Goal: Information Seeking & Learning: Learn about a topic

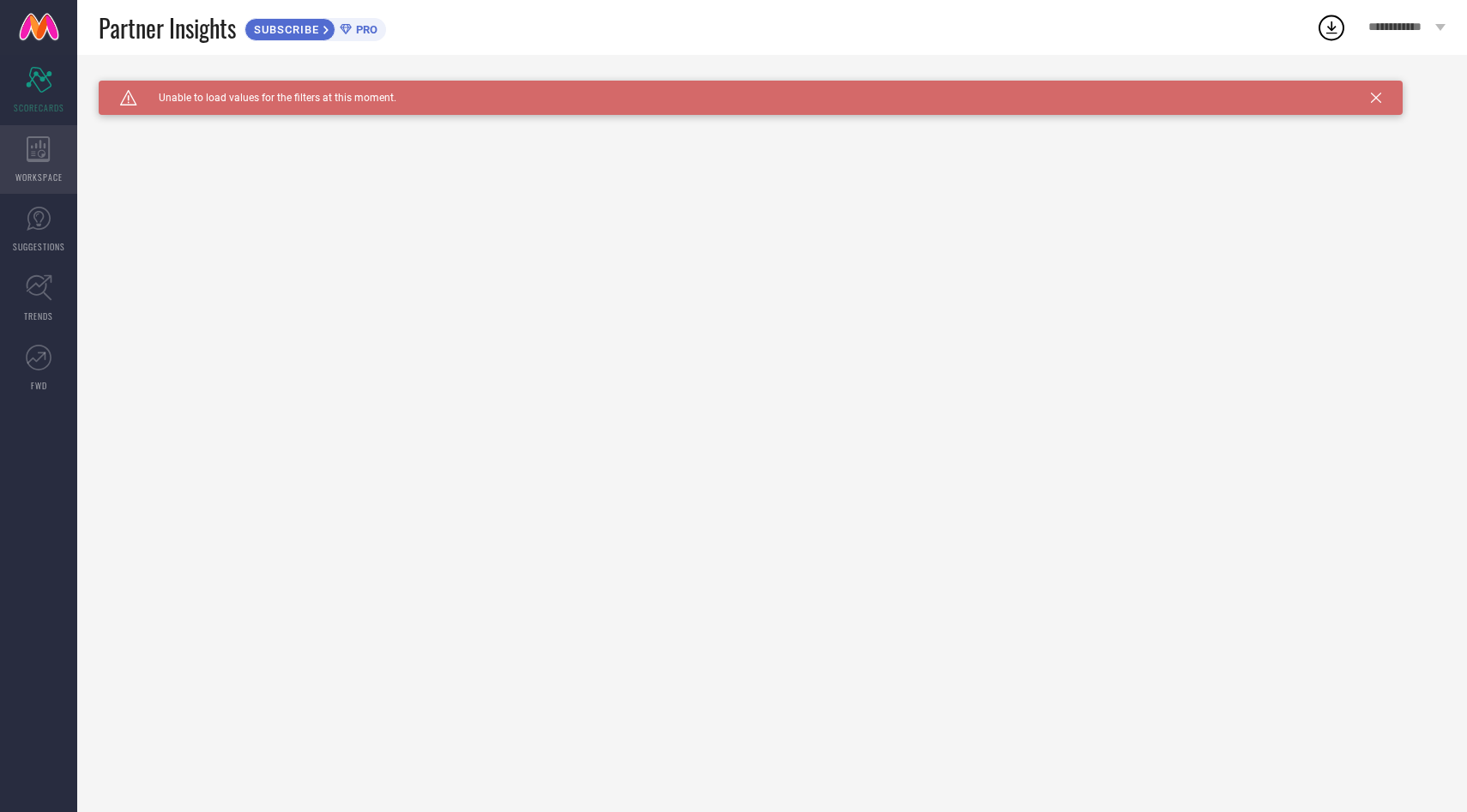
click at [50, 149] on icon at bounding box center [39, 149] width 24 height 26
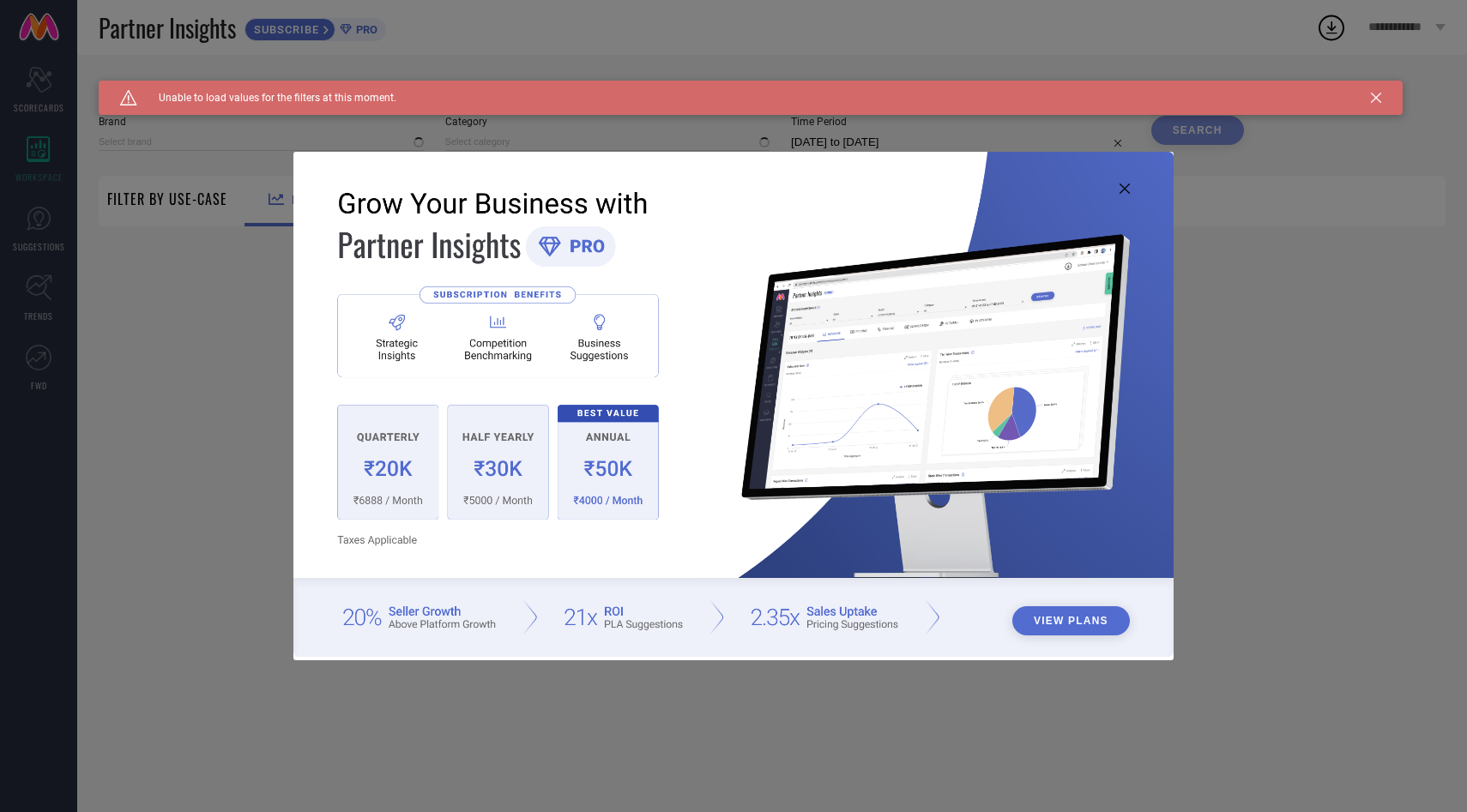
type input "1 STOP FASHION"
type input "All"
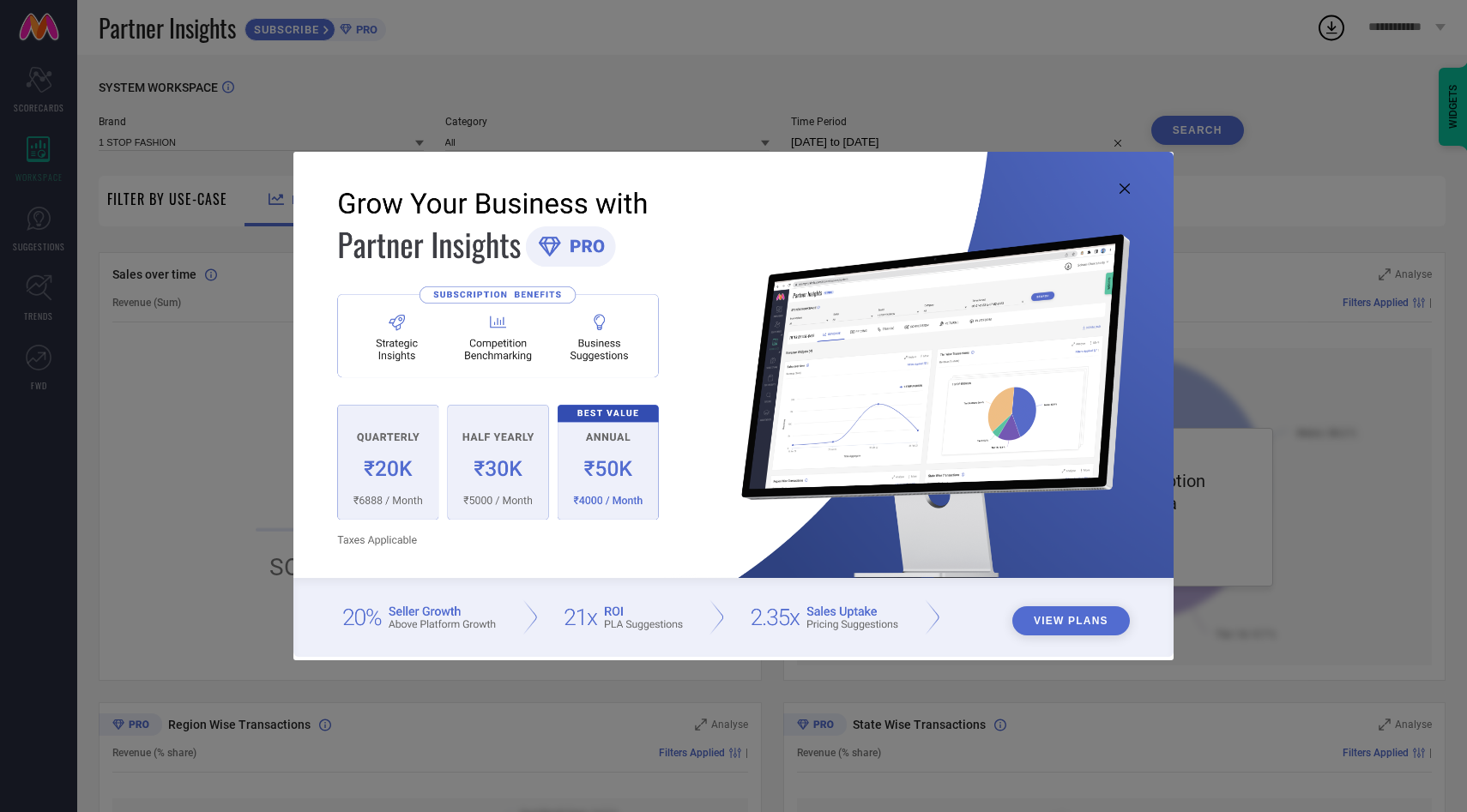
click at [1055, 627] on button "View Plans" at bounding box center [1071, 621] width 118 height 29
click at [1128, 189] on icon at bounding box center [1125, 188] width 10 height 10
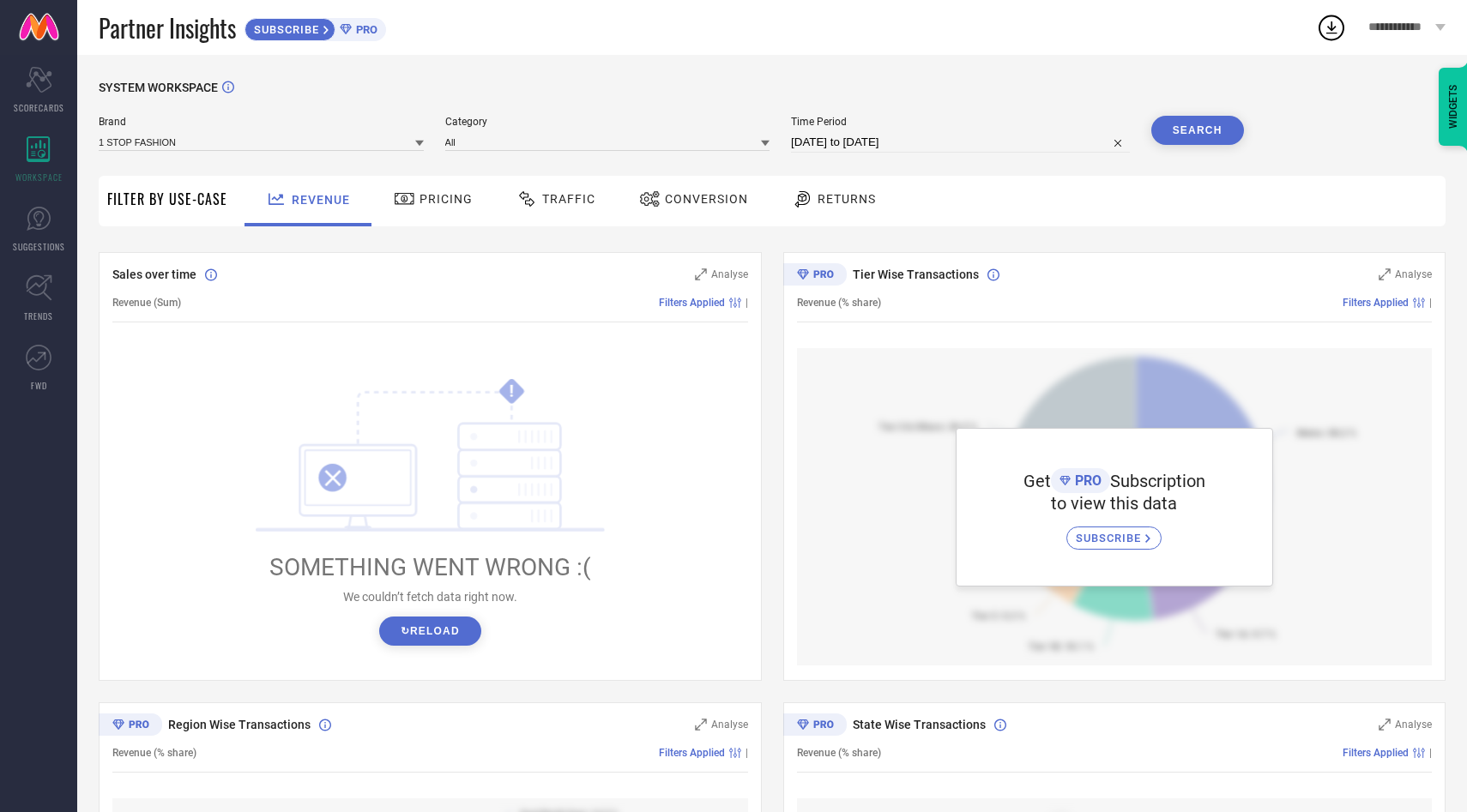
click at [372, 30] on span "PRO" at bounding box center [365, 29] width 26 height 13
click at [33, 294] on icon at bounding box center [39, 288] width 26 height 26
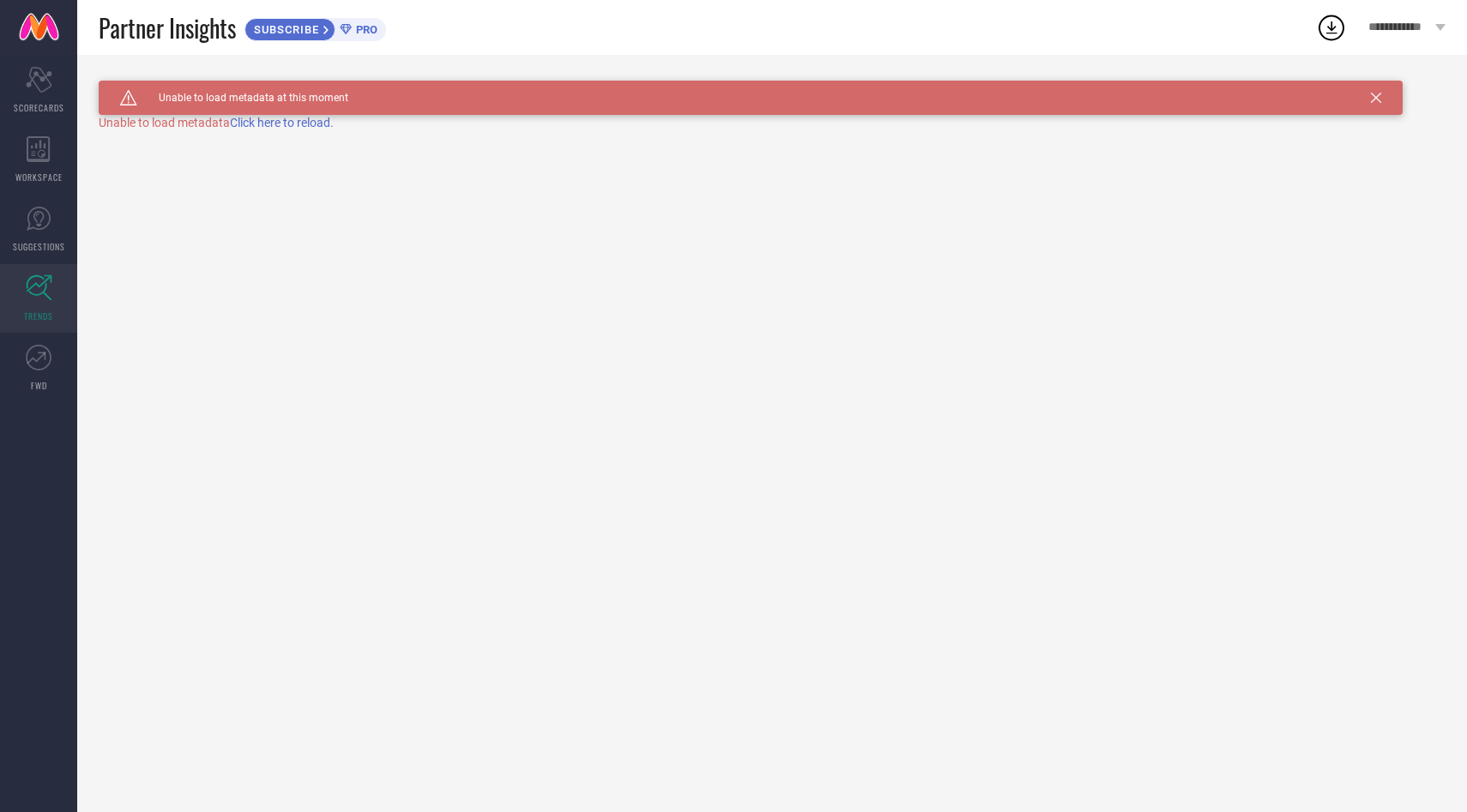
click at [290, 127] on span "Click here to reload." at bounding box center [282, 123] width 104 height 14
click at [53, 354] on link "FWD" at bounding box center [38, 368] width 77 height 69
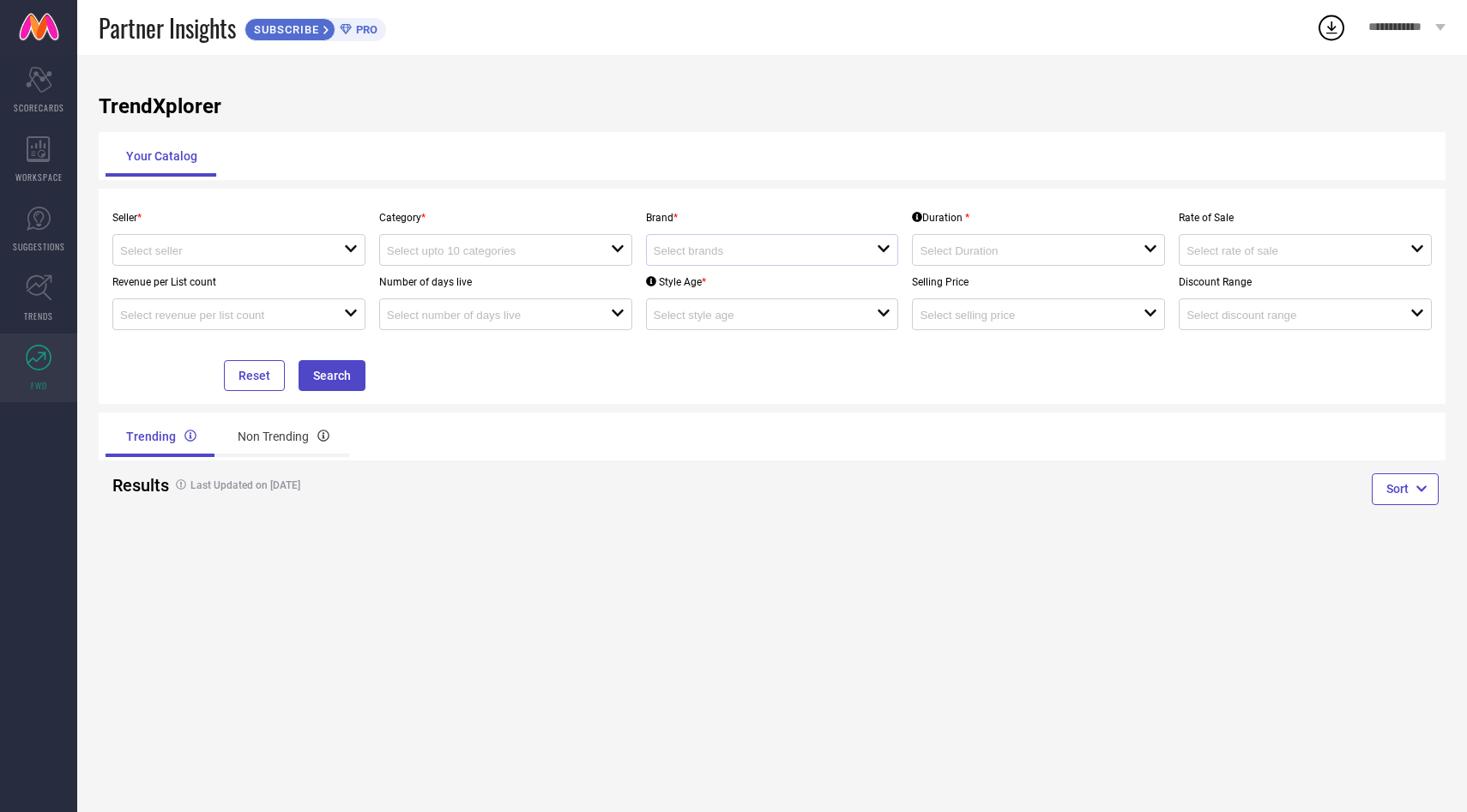
click at [753, 235] on div "open" at bounding box center [772, 250] width 253 height 32
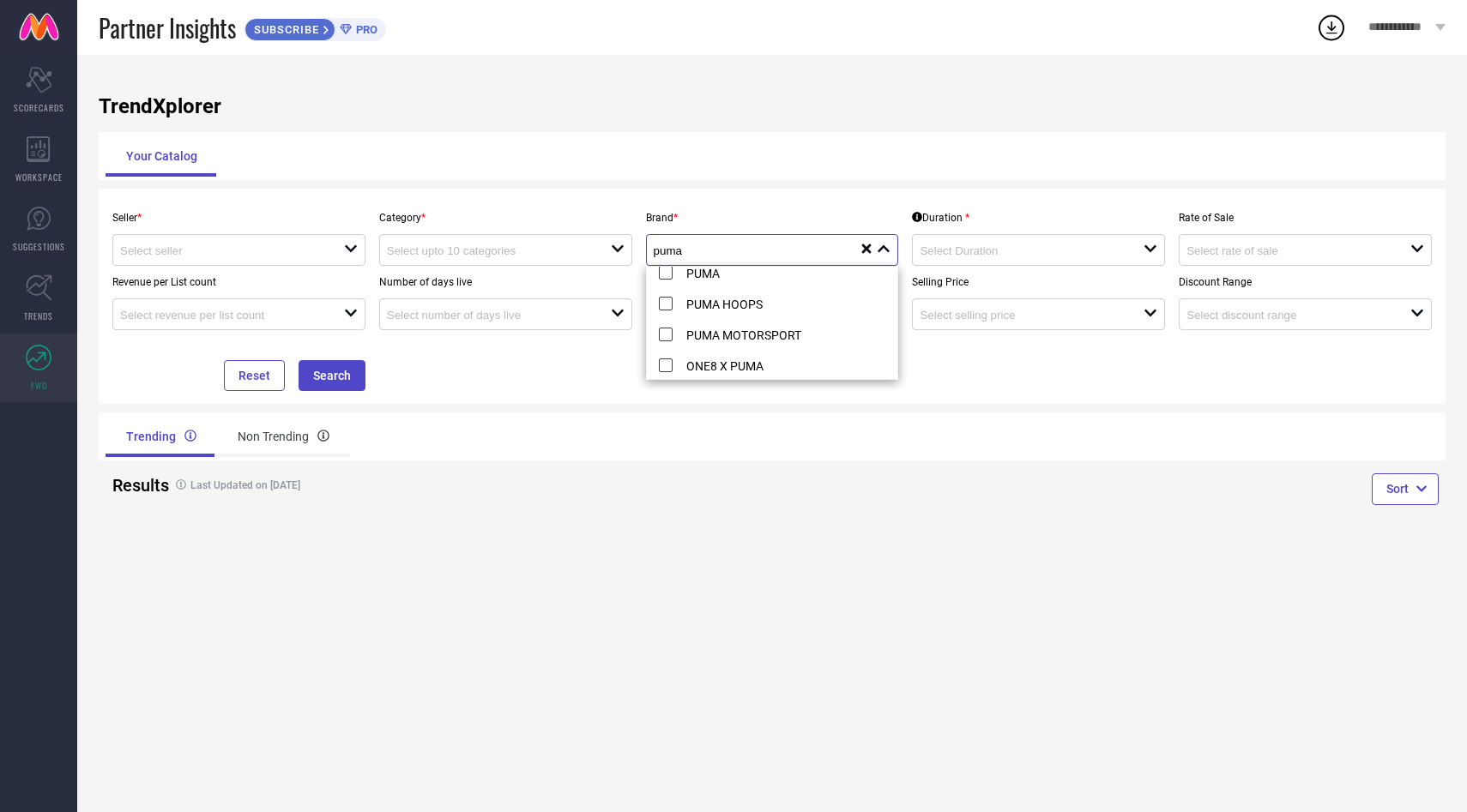
scroll to position [10, 0]
type input "puma"
click at [670, 368] on li "ONE8 X PUMA" at bounding box center [772, 365] width 251 height 31
click at [858, 419] on div "Trending Non Trending" at bounding box center [772, 436] width 1347 height 48
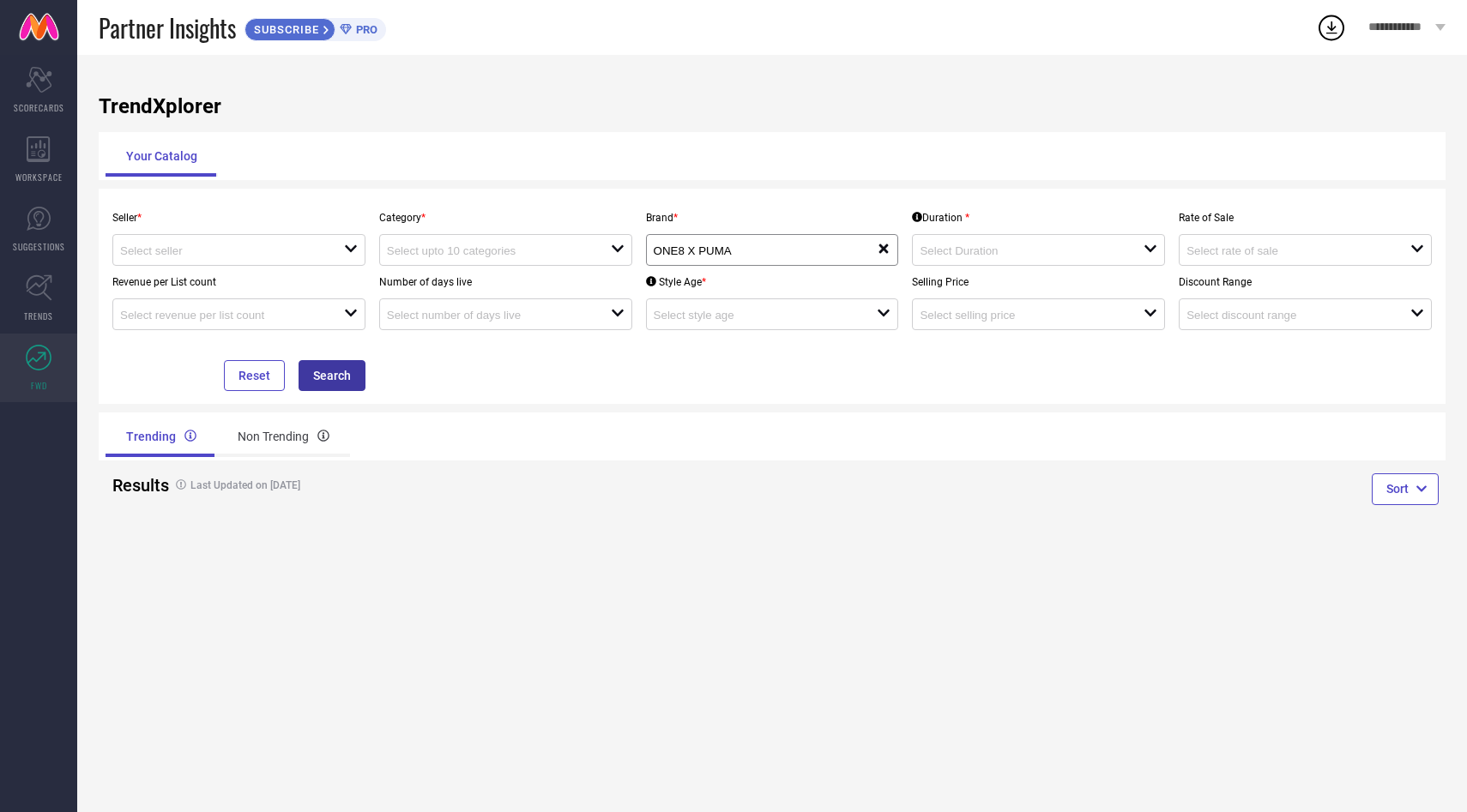
click at [315, 370] on button "Search" at bounding box center [332, 376] width 67 height 31
click at [313, 250] on input at bounding box center [221, 250] width 201 height 13
click at [306, 285] on li "Myntra ( MINT_1 )" at bounding box center [239, 283] width 251 height 31
type input "Myntra ( MINT_1 )"
click at [521, 256] on input at bounding box center [487, 250] width 201 height 13
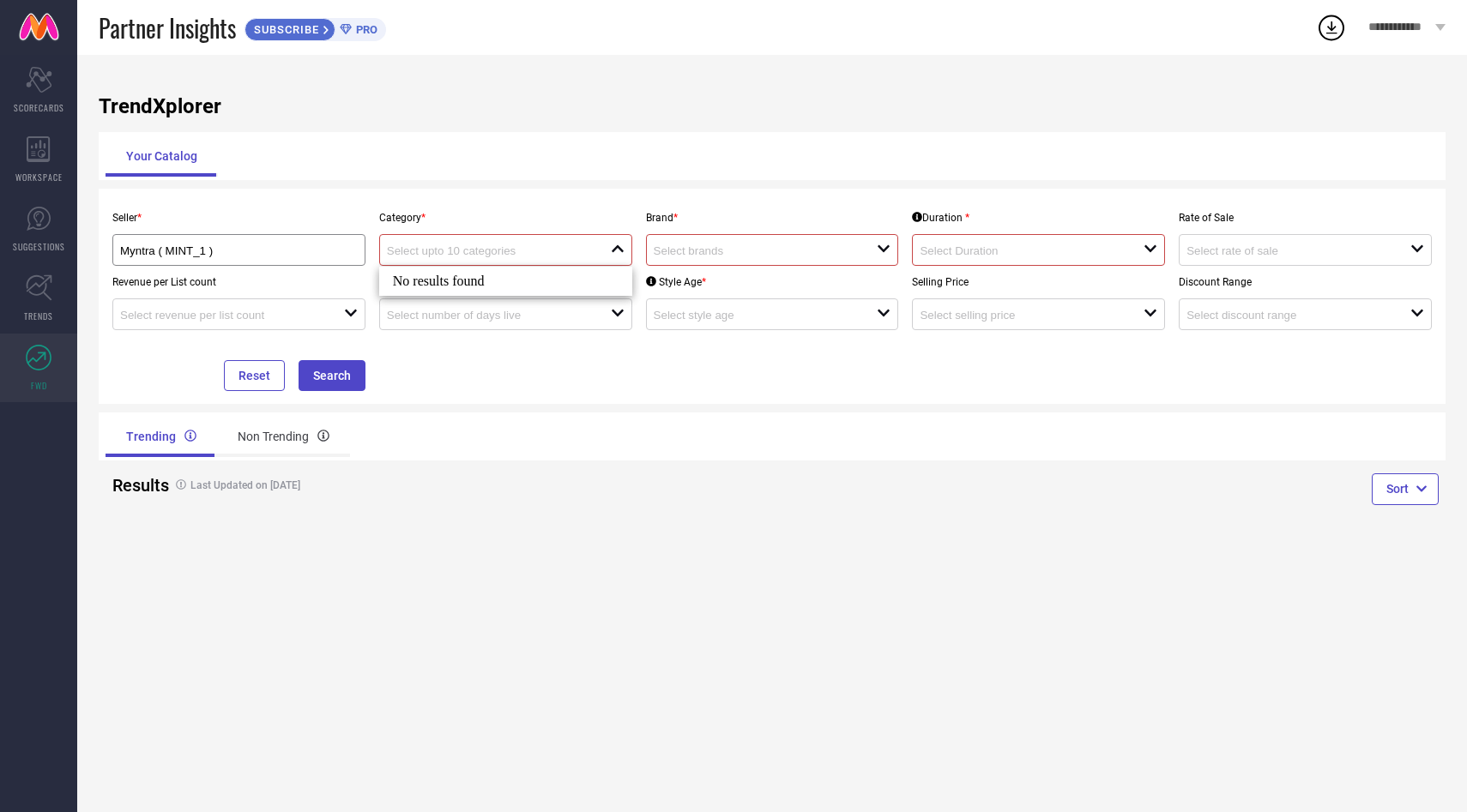
click at [529, 290] on div "No results found" at bounding box center [506, 281] width 253 height 29
click at [724, 263] on div "open" at bounding box center [772, 250] width 253 height 32
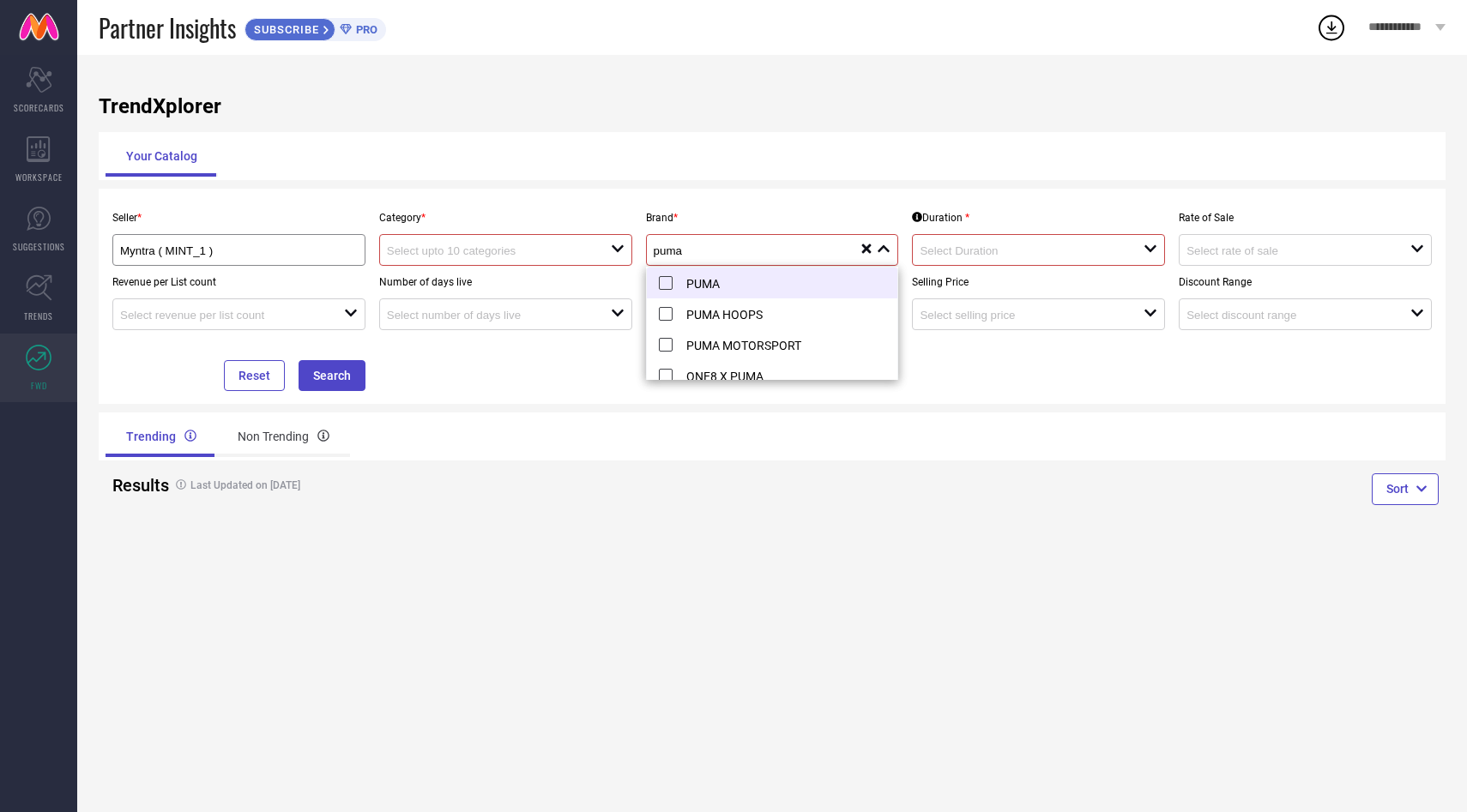
type input "puma"
click at [718, 287] on li "PUMA" at bounding box center [772, 283] width 251 height 31
click at [1027, 254] on input at bounding box center [1021, 250] width 201 height 13
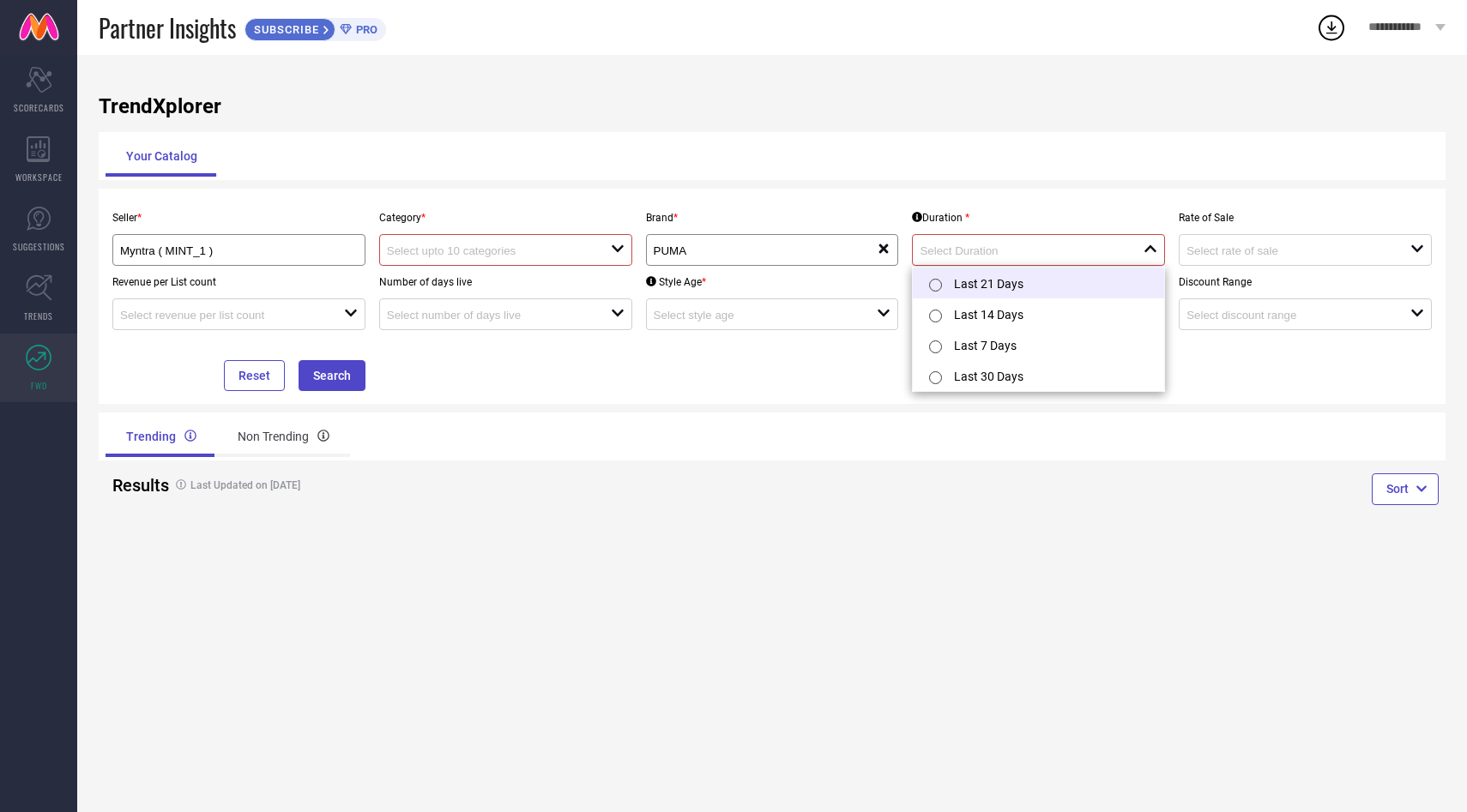
click at [941, 291] on label at bounding box center [935, 285] width 20 height 18
type input "Last 21 Days"
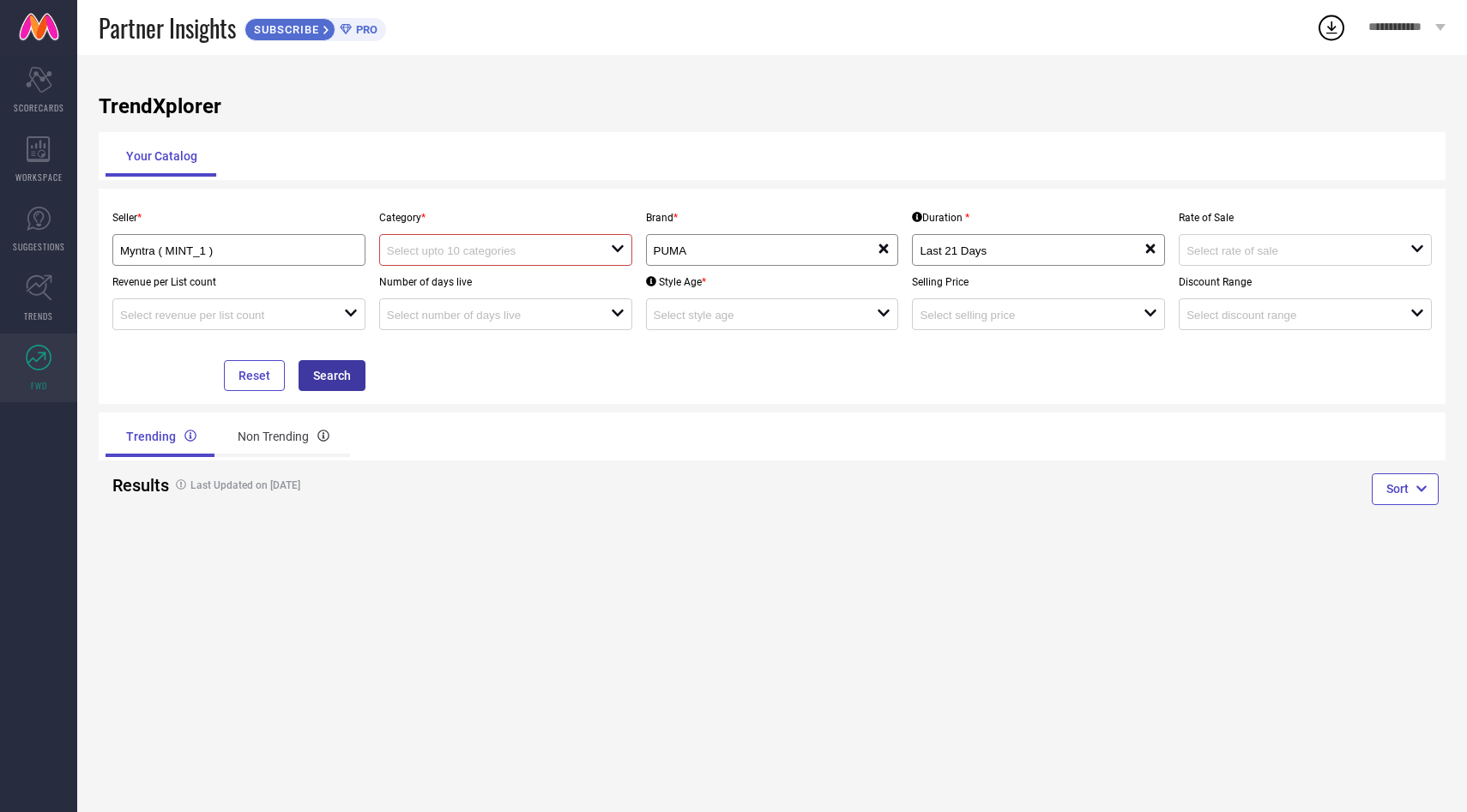
click at [326, 374] on button "Search" at bounding box center [332, 376] width 67 height 31
click at [337, 373] on button "Search" at bounding box center [332, 376] width 67 height 31
click at [554, 234] on div "open" at bounding box center [506, 250] width 253 height 32
click at [527, 270] on div "No results found" at bounding box center [506, 281] width 253 height 29
click at [583, 461] on div "Results Last Updated on [DATE]" at bounding box center [436, 484] width 660 height 49
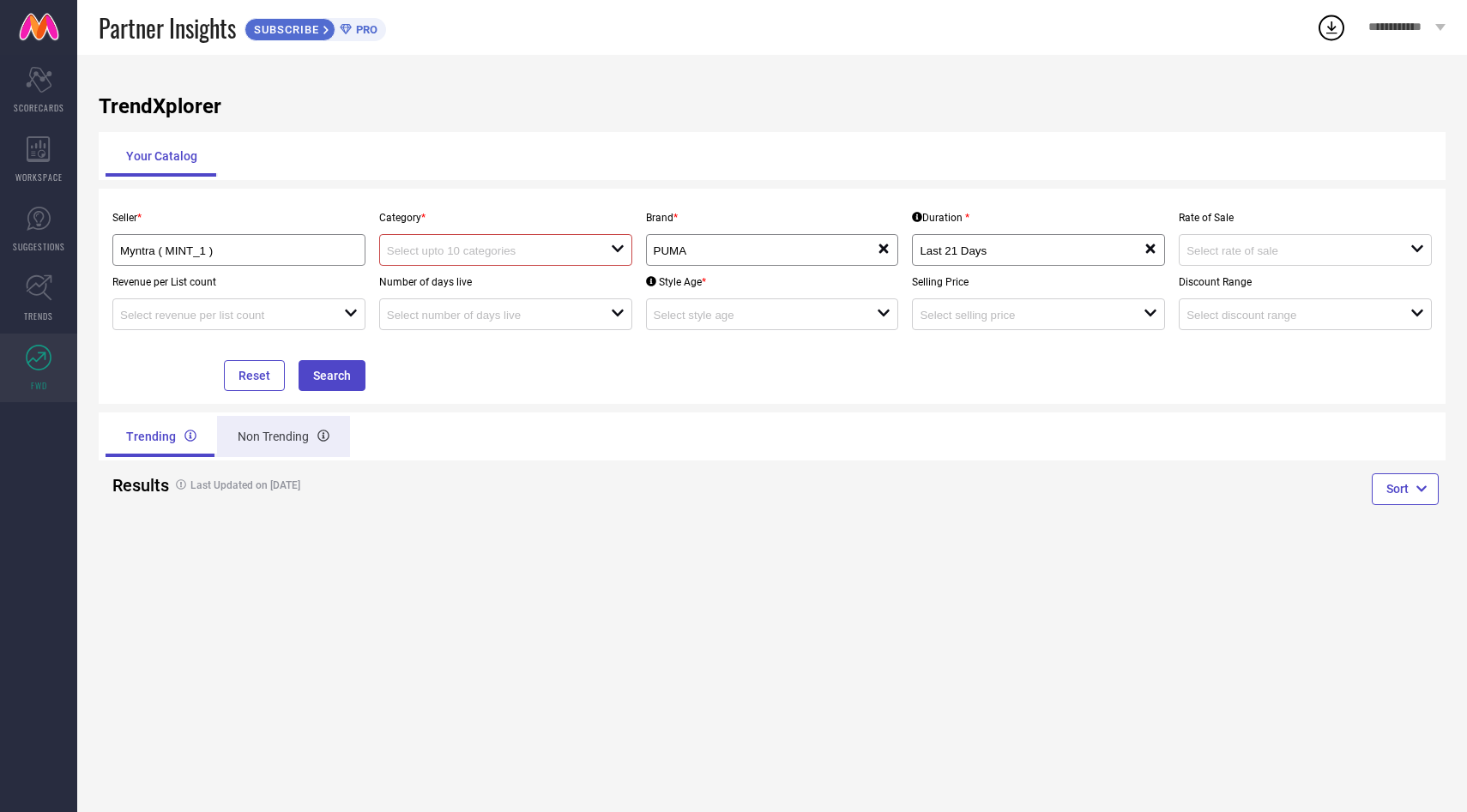
click at [280, 441] on div "Non Trending" at bounding box center [283, 436] width 133 height 41
click at [163, 447] on div "Trending" at bounding box center [159, 436] width 108 height 41
click at [40, 223] on icon at bounding box center [39, 218] width 10 height 15
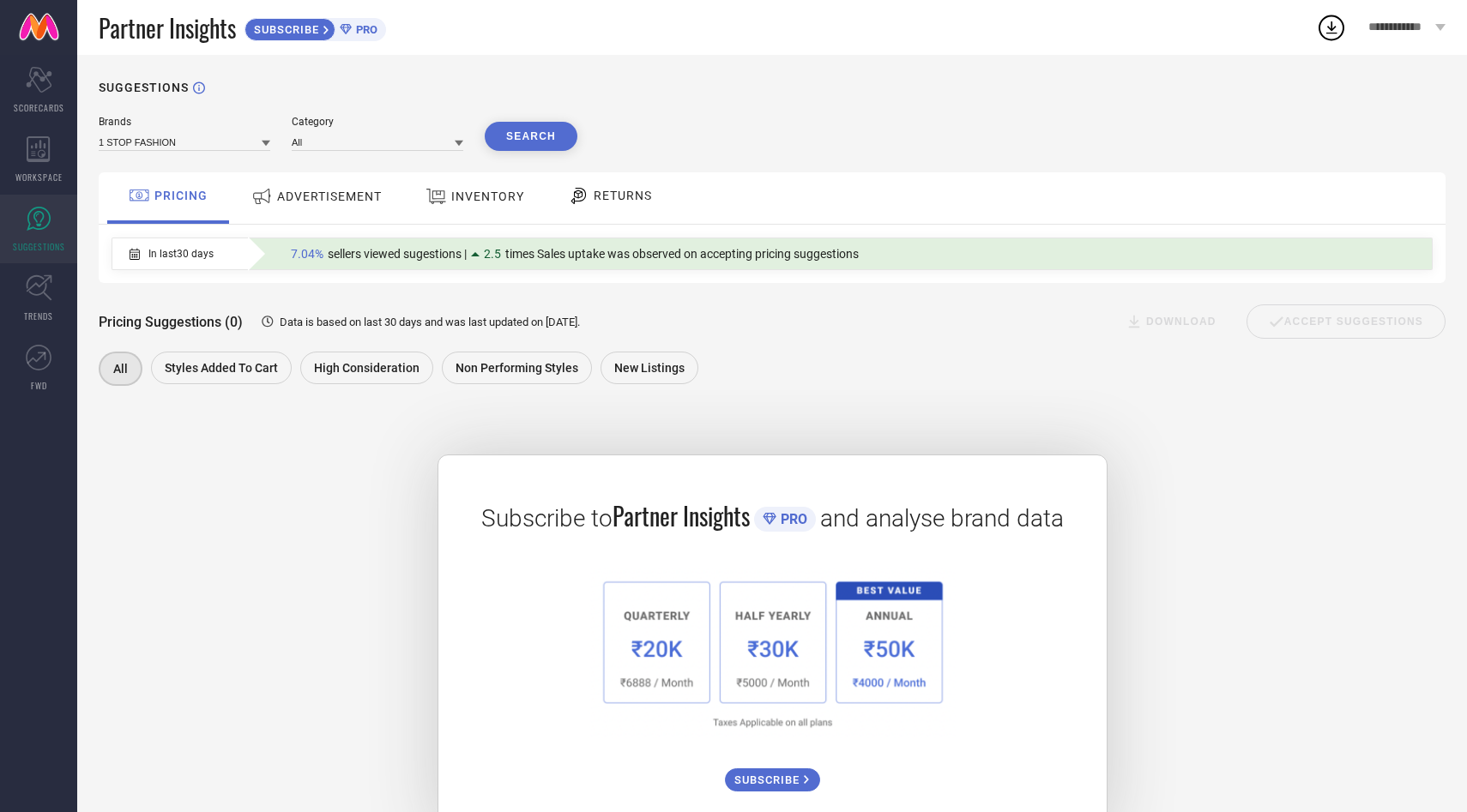
click at [405, 262] on div "7.04% sellers viewed sugestions | 2.5 times Sales uptake was observed on accept…" at bounding box center [574, 254] width 585 height 22
click at [320, 190] on span "ADVERTISEMENT" at bounding box center [329, 196] width 105 height 14
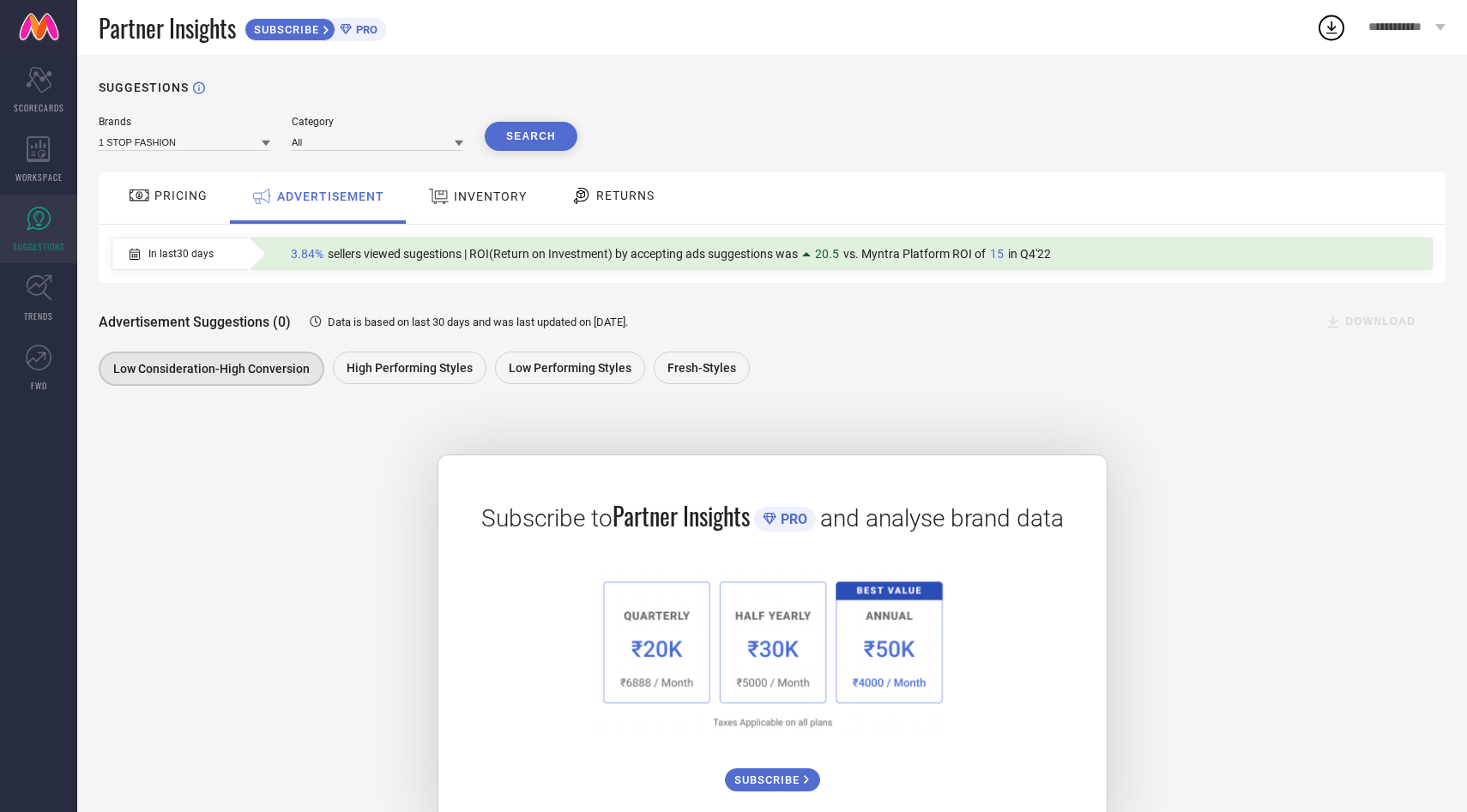
click at [472, 207] on div "INVENTORY" at bounding box center [477, 196] width 108 height 31
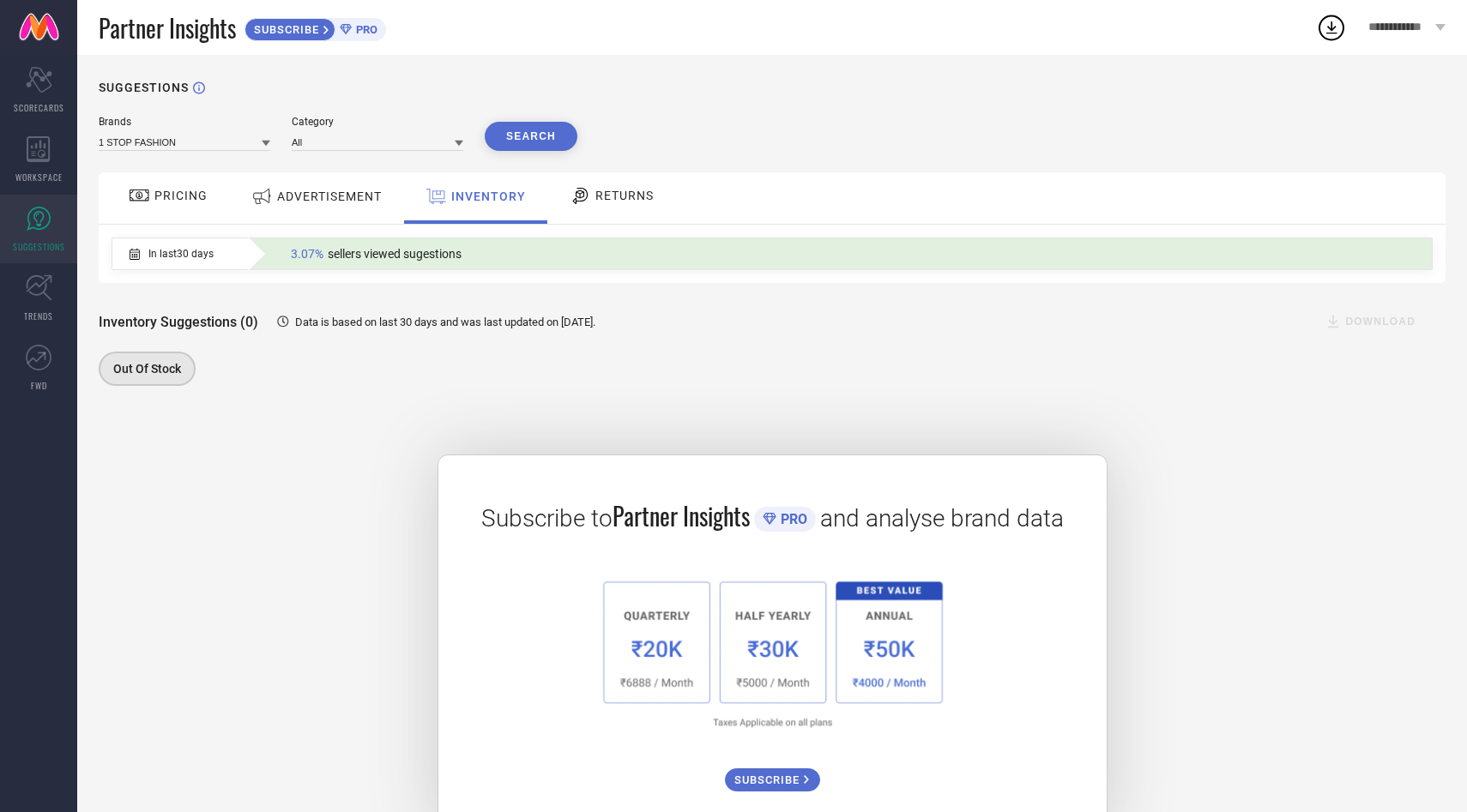
click at [602, 200] on span "RETURNS" at bounding box center [625, 195] width 59 height 14
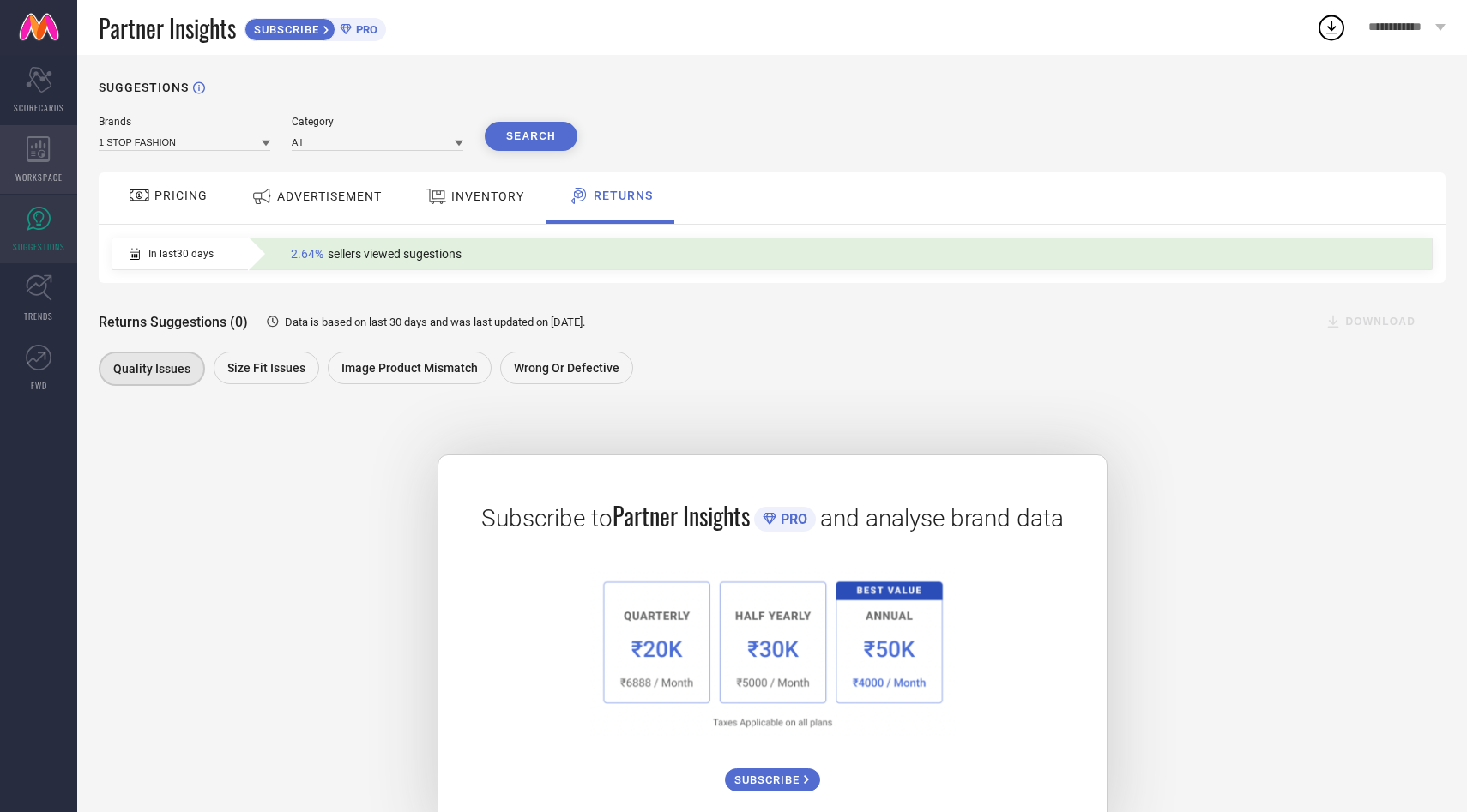
click at [42, 170] on span "WORKSPACE" at bounding box center [38, 176] width 47 height 13
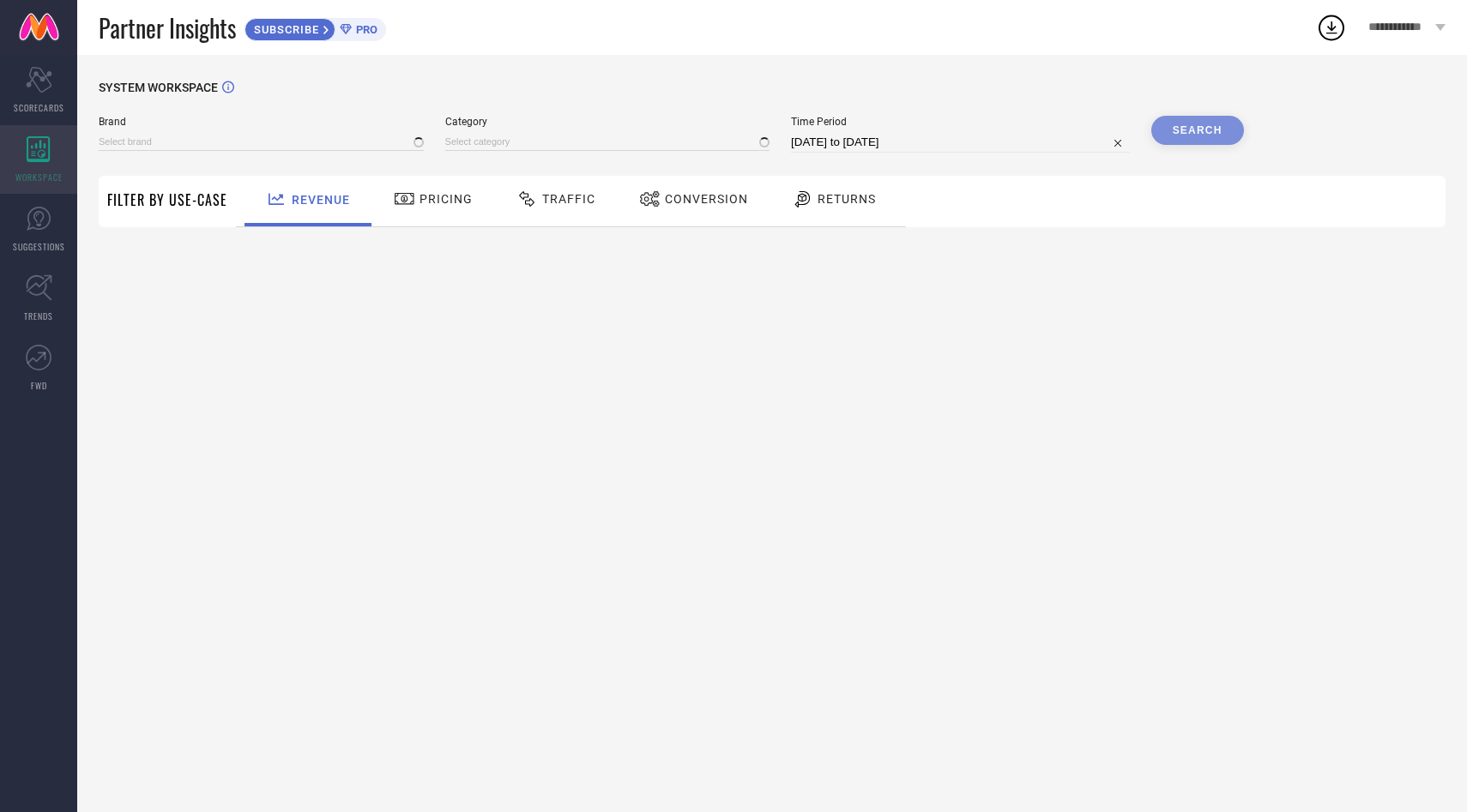
type input "1 STOP FASHION"
type input "All"
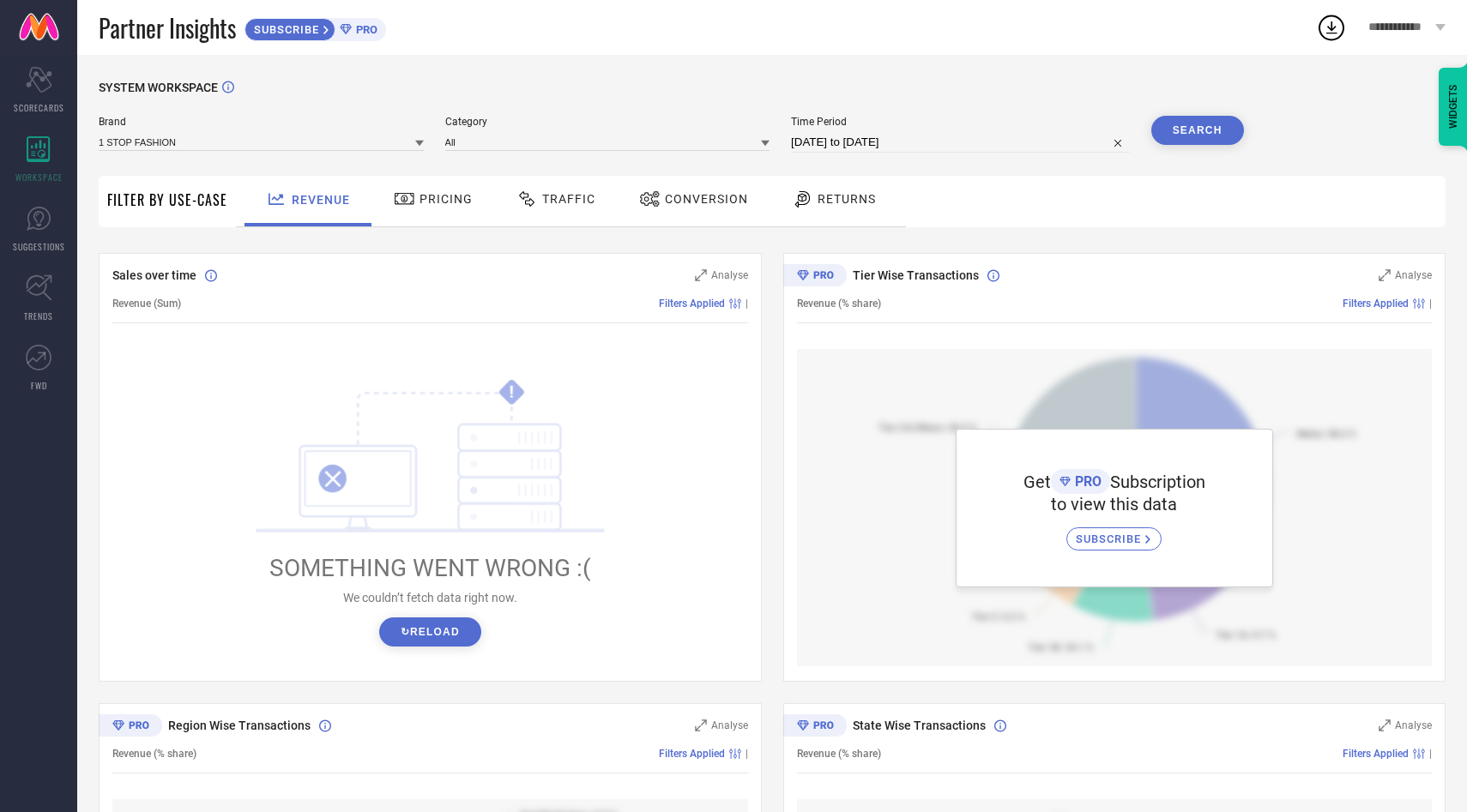
click at [430, 208] on div "Pricing" at bounding box center [434, 198] width 88 height 29
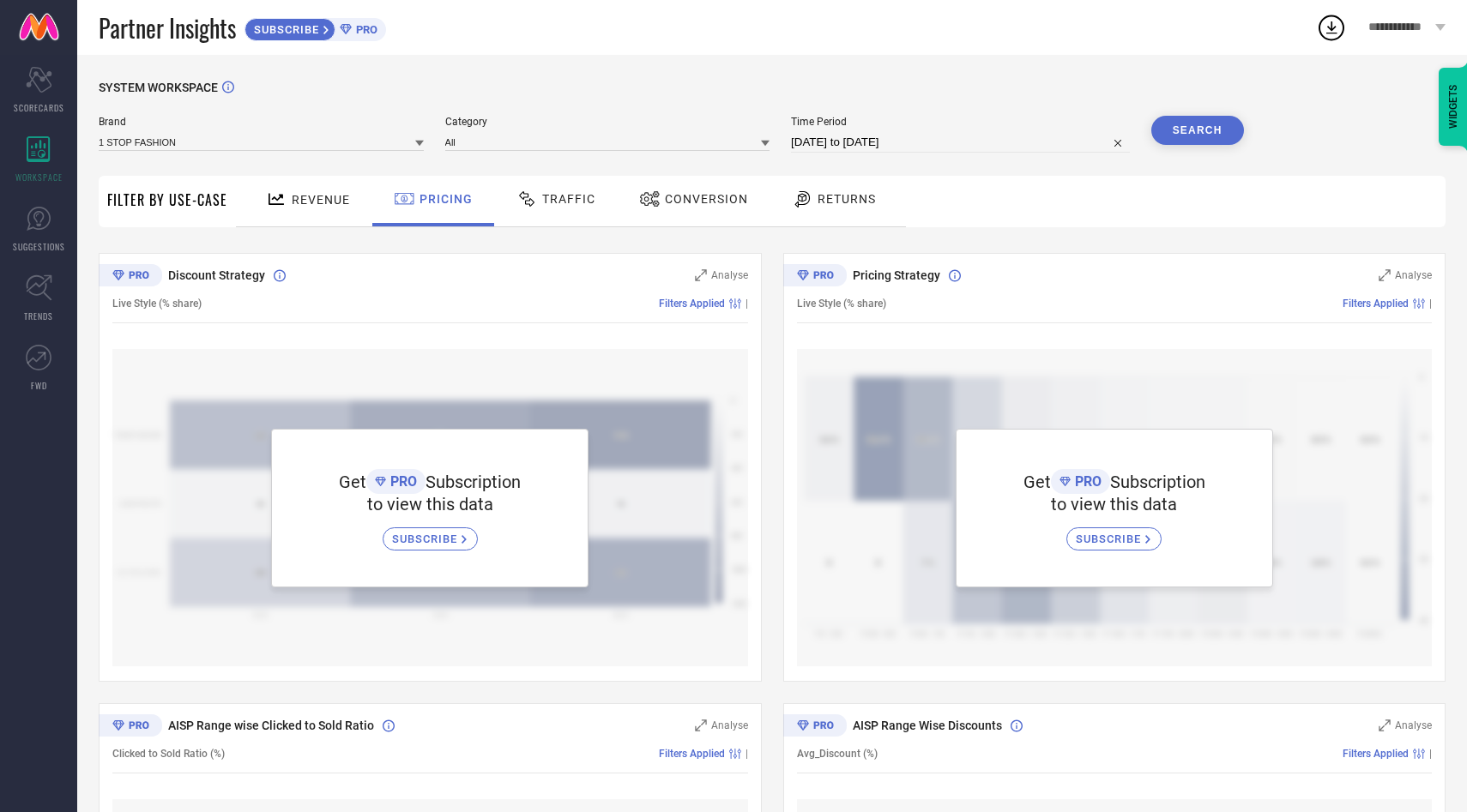
click at [590, 193] on span "Traffic" at bounding box center [568, 199] width 53 height 14
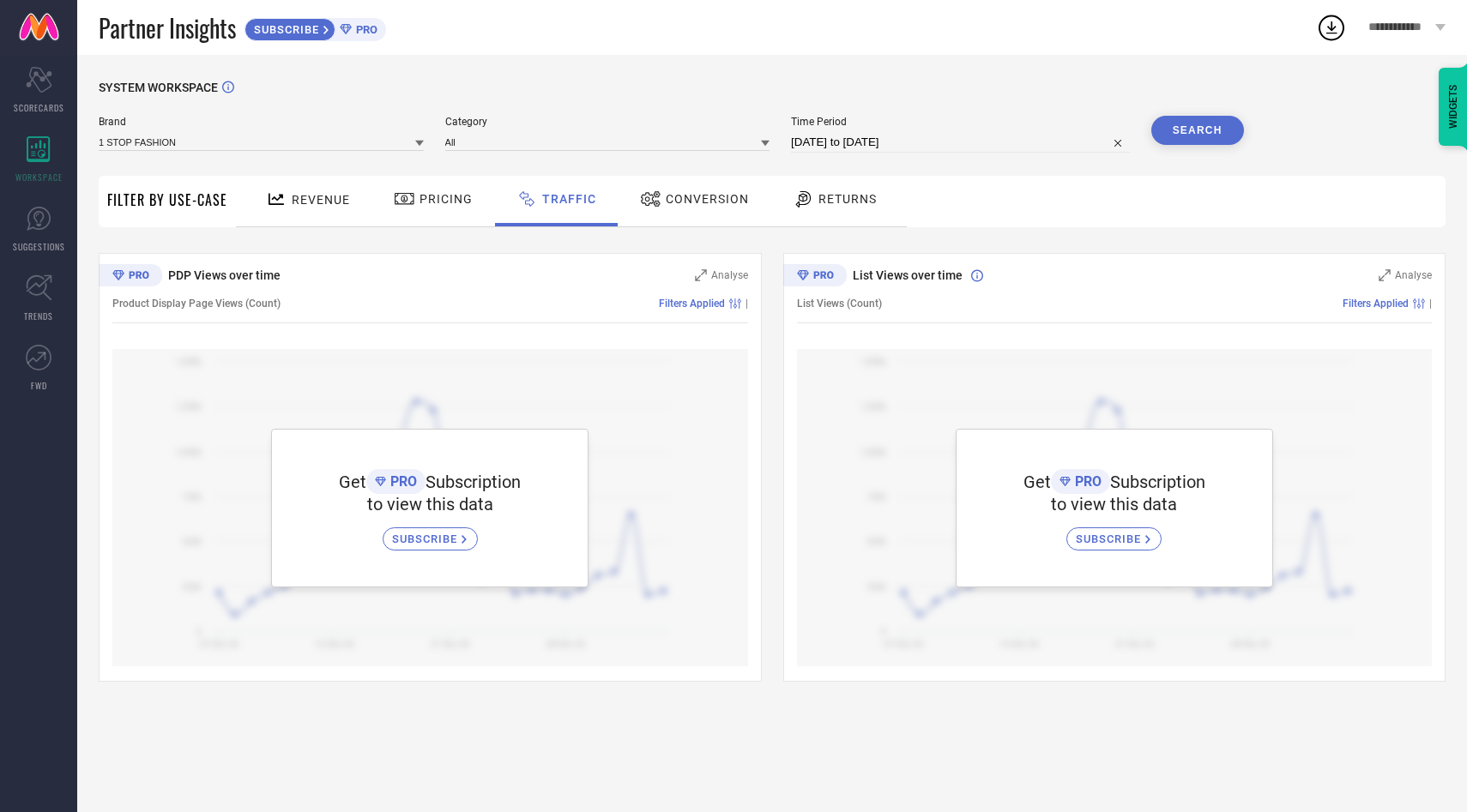
click at [727, 194] on span "Conversion" at bounding box center [708, 199] width 84 height 14
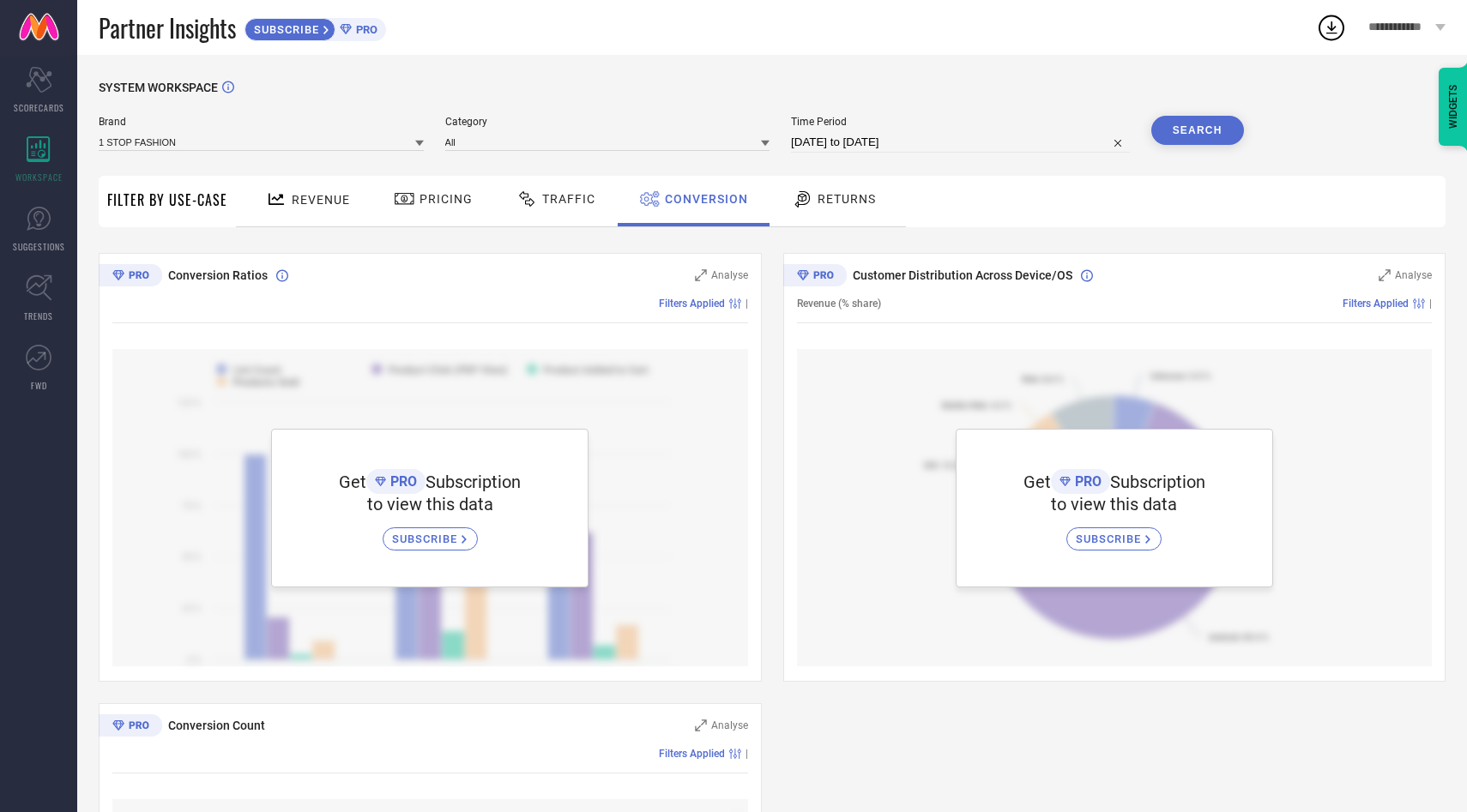
click at [856, 203] on span "Returns" at bounding box center [847, 199] width 59 height 14
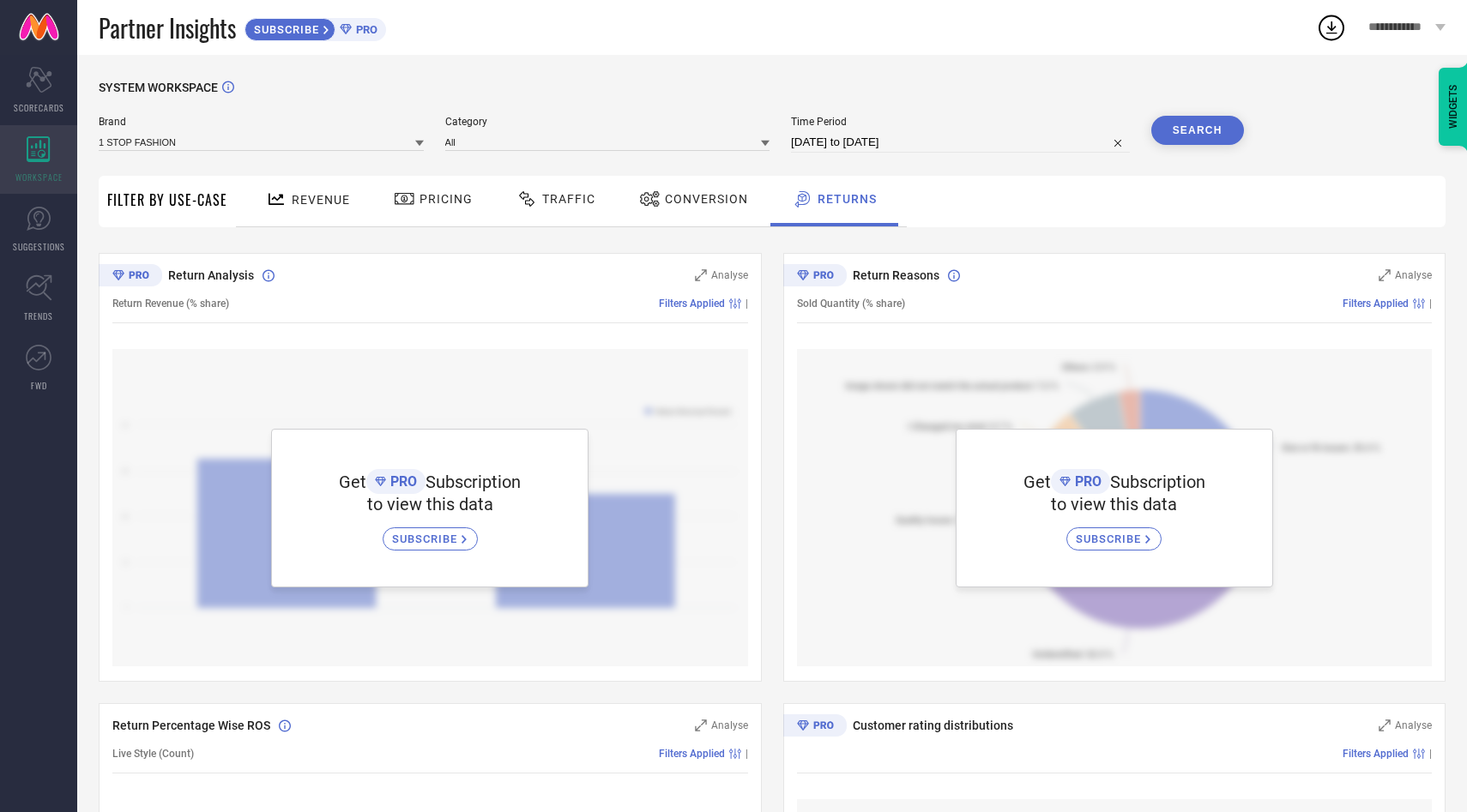
click at [40, 164] on div "WORKSPACE" at bounding box center [38, 159] width 77 height 69
click at [43, 221] on icon at bounding box center [39, 219] width 26 height 26
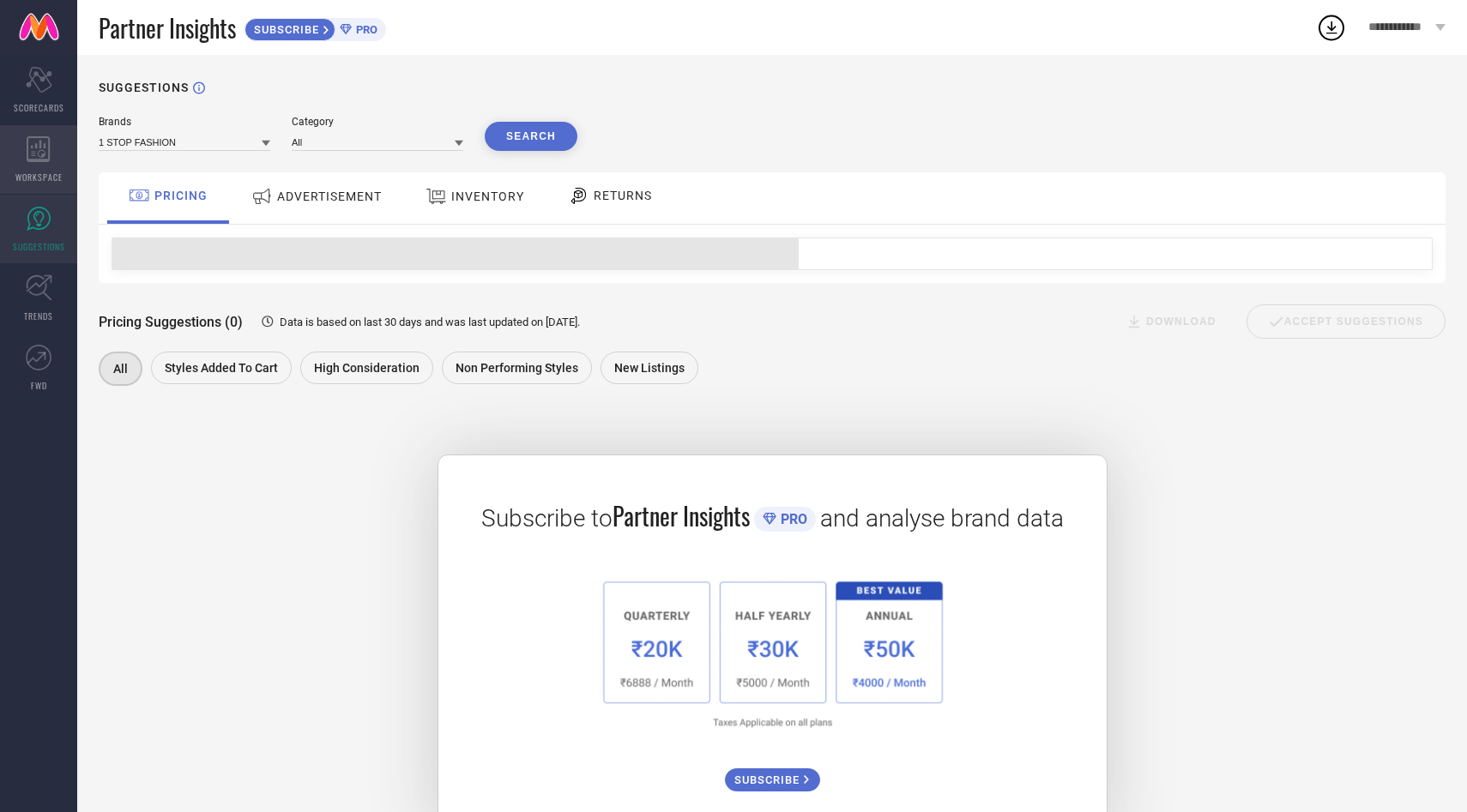
click at [36, 145] on icon at bounding box center [38, 149] width 23 height 26
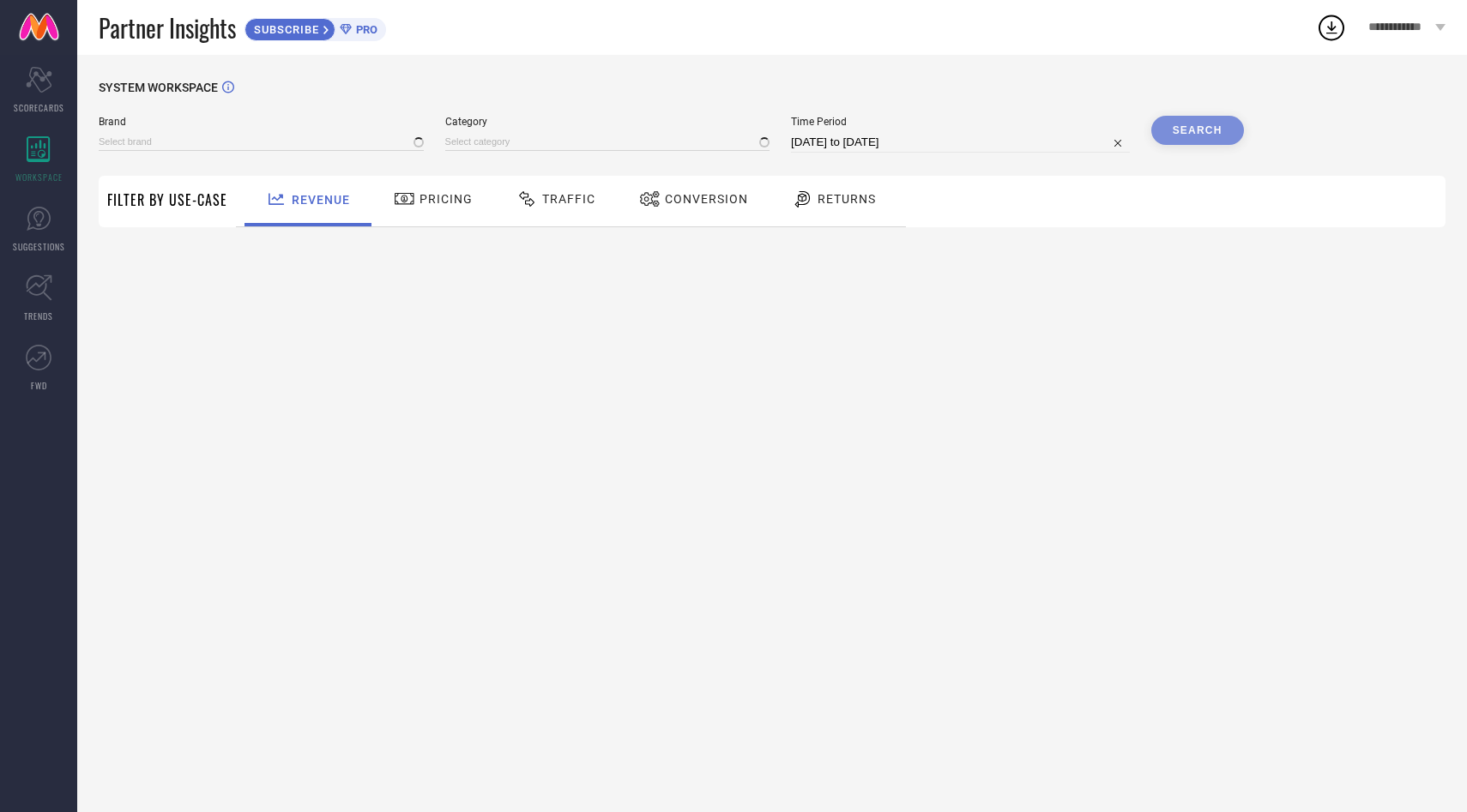
type input "1 STOP FASHION"
type input "All"
click at [552, 199] on span "Traffic" at bounding box center [568, 199] width 53 height 14
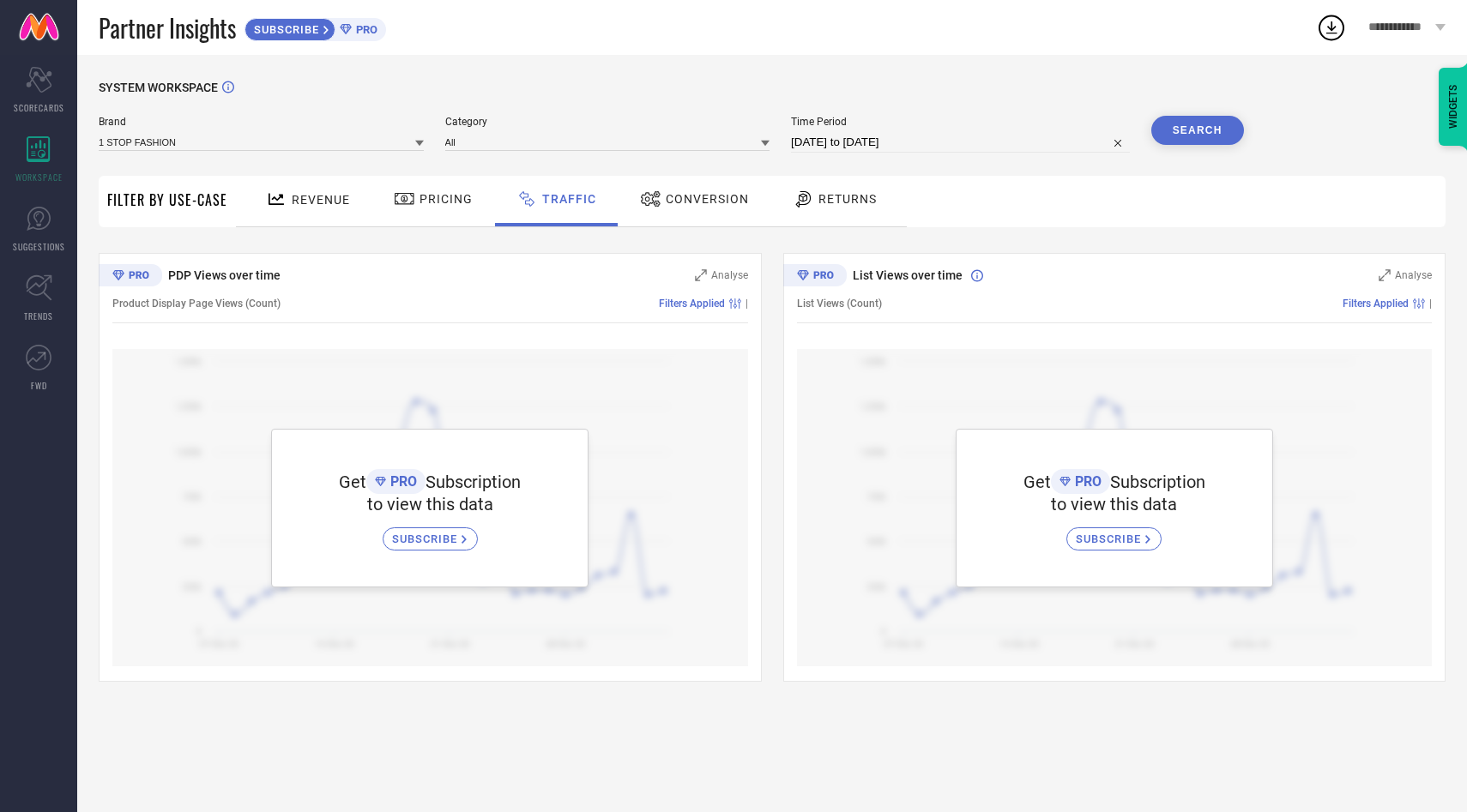
click at [445, 203] on span "Pricing" at bounding box center [445, 199] width 53 height 14
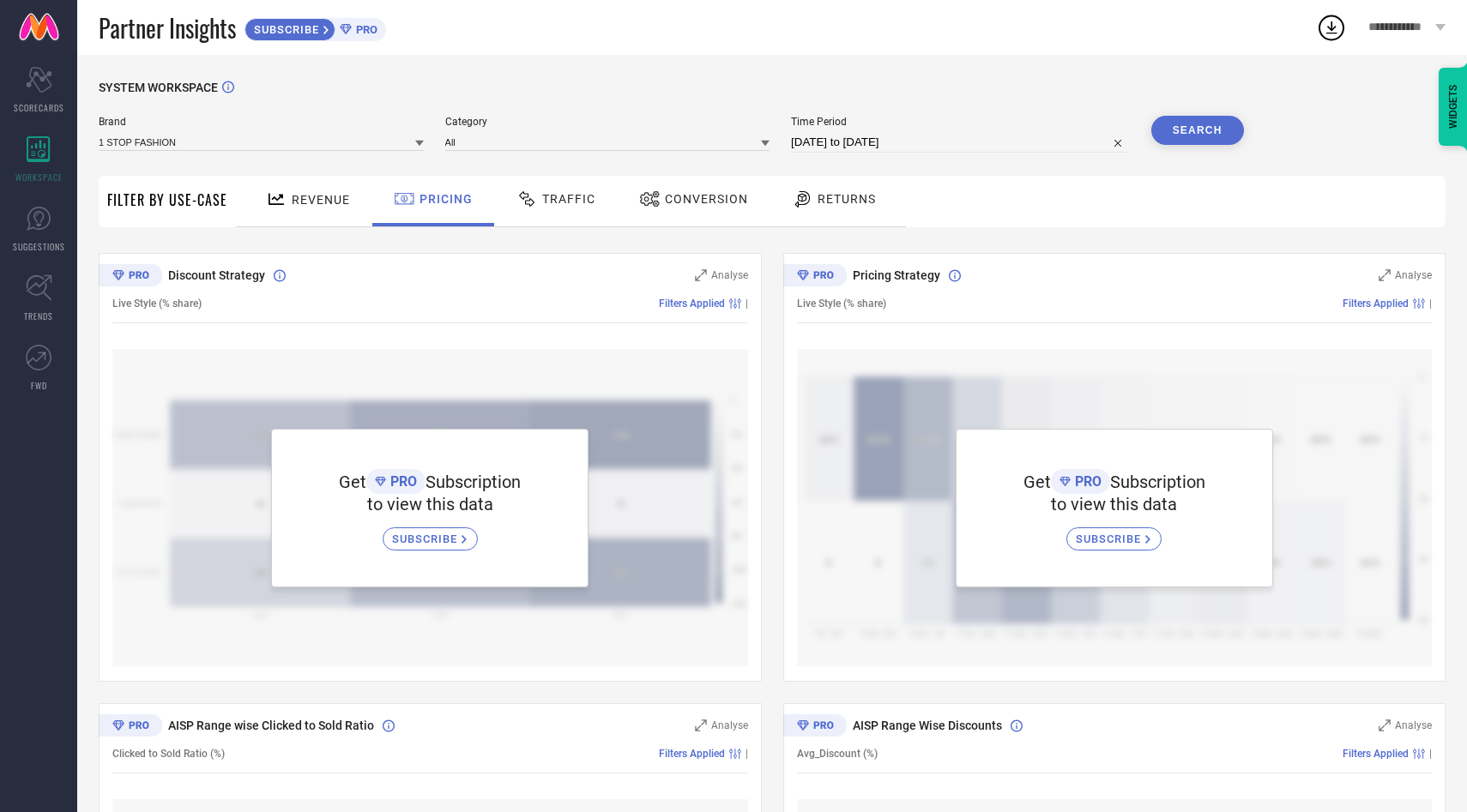
click at [336, 205] on span "Revenue" at bounding box center [321, 200] width 59 height 14
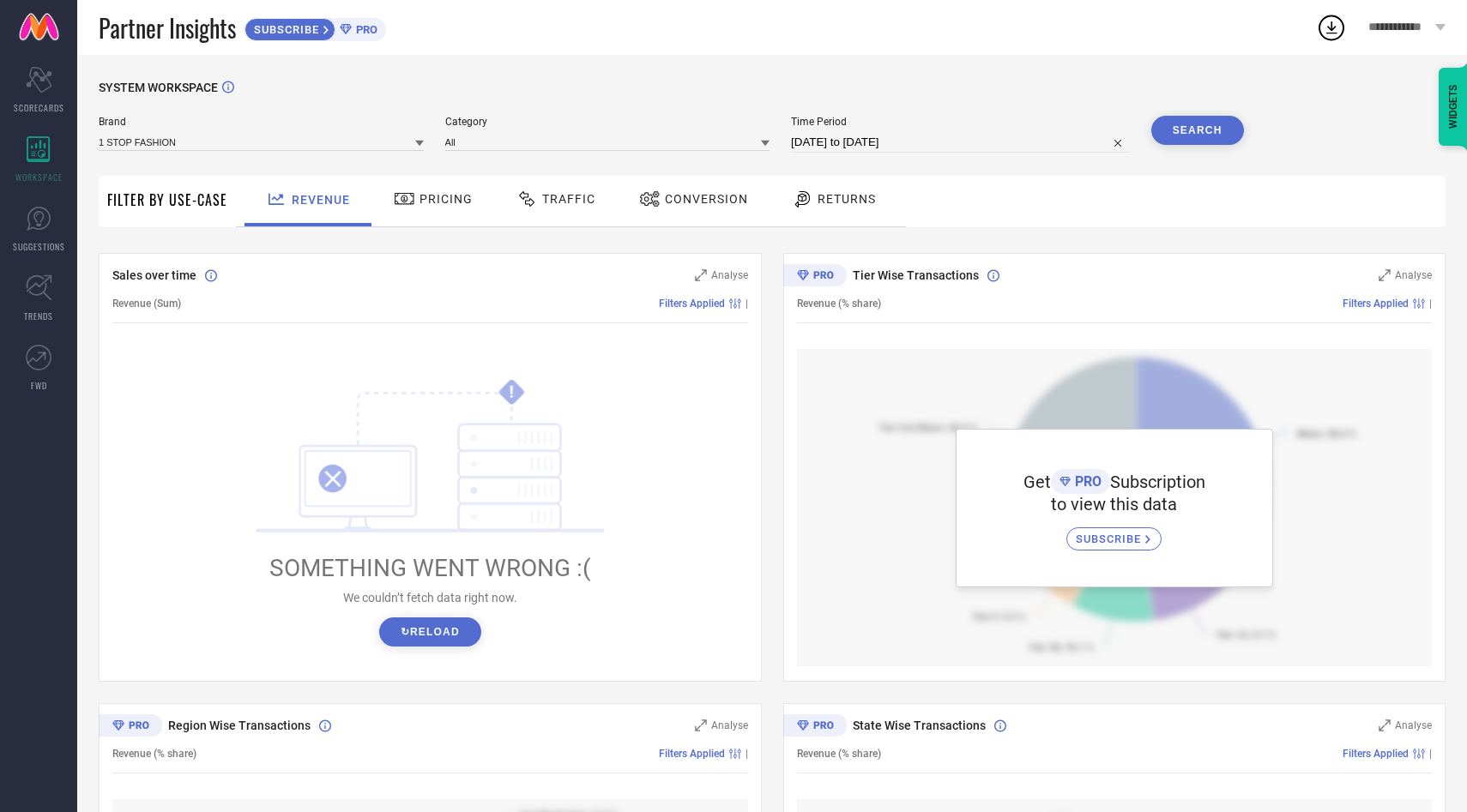
click at [839, 192] on span "Returns" at bounding box center [847, 199] width 59 height 14
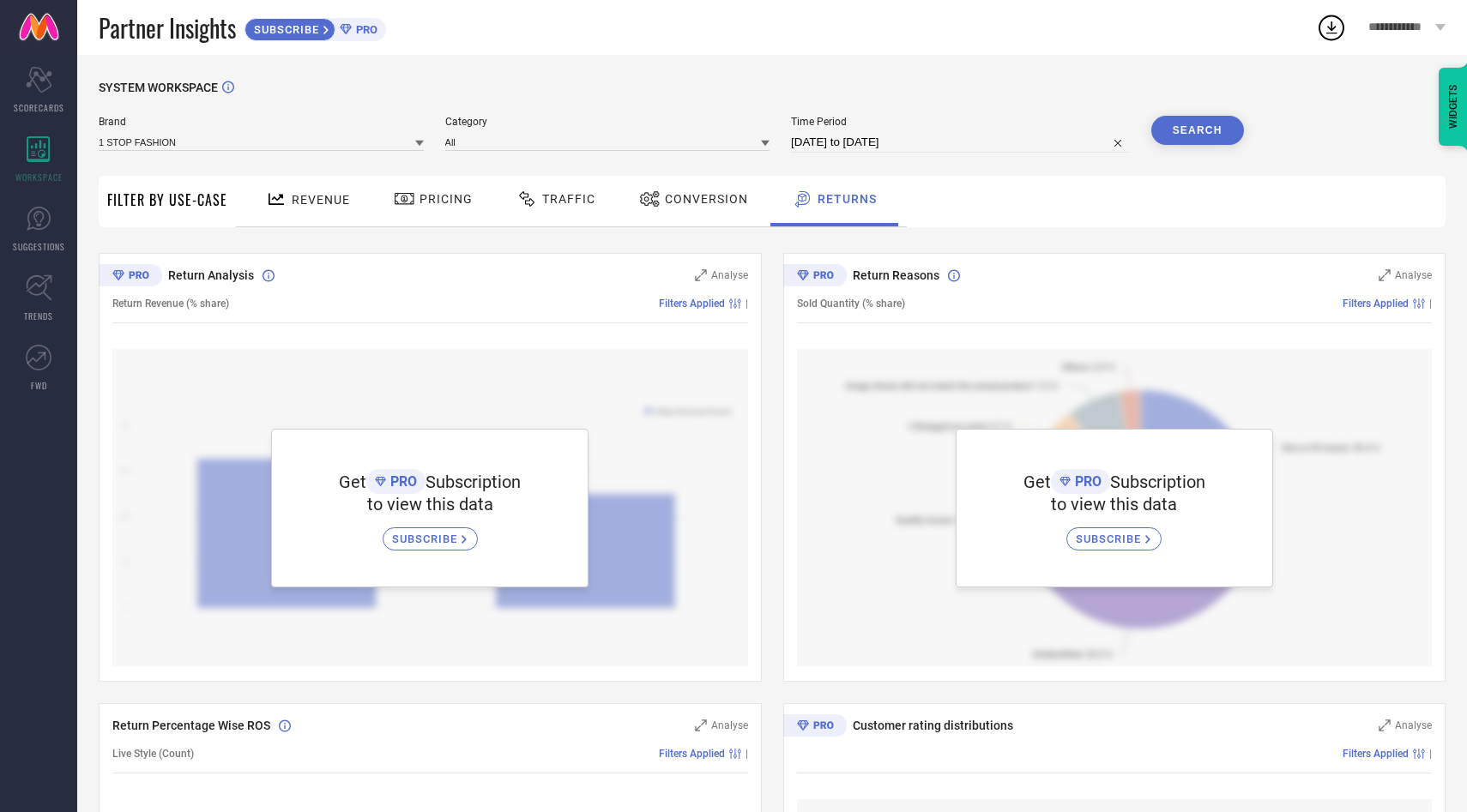
click at [311, 191] on div "Revenue" at bounding box center [308, 199] width 93 height 30
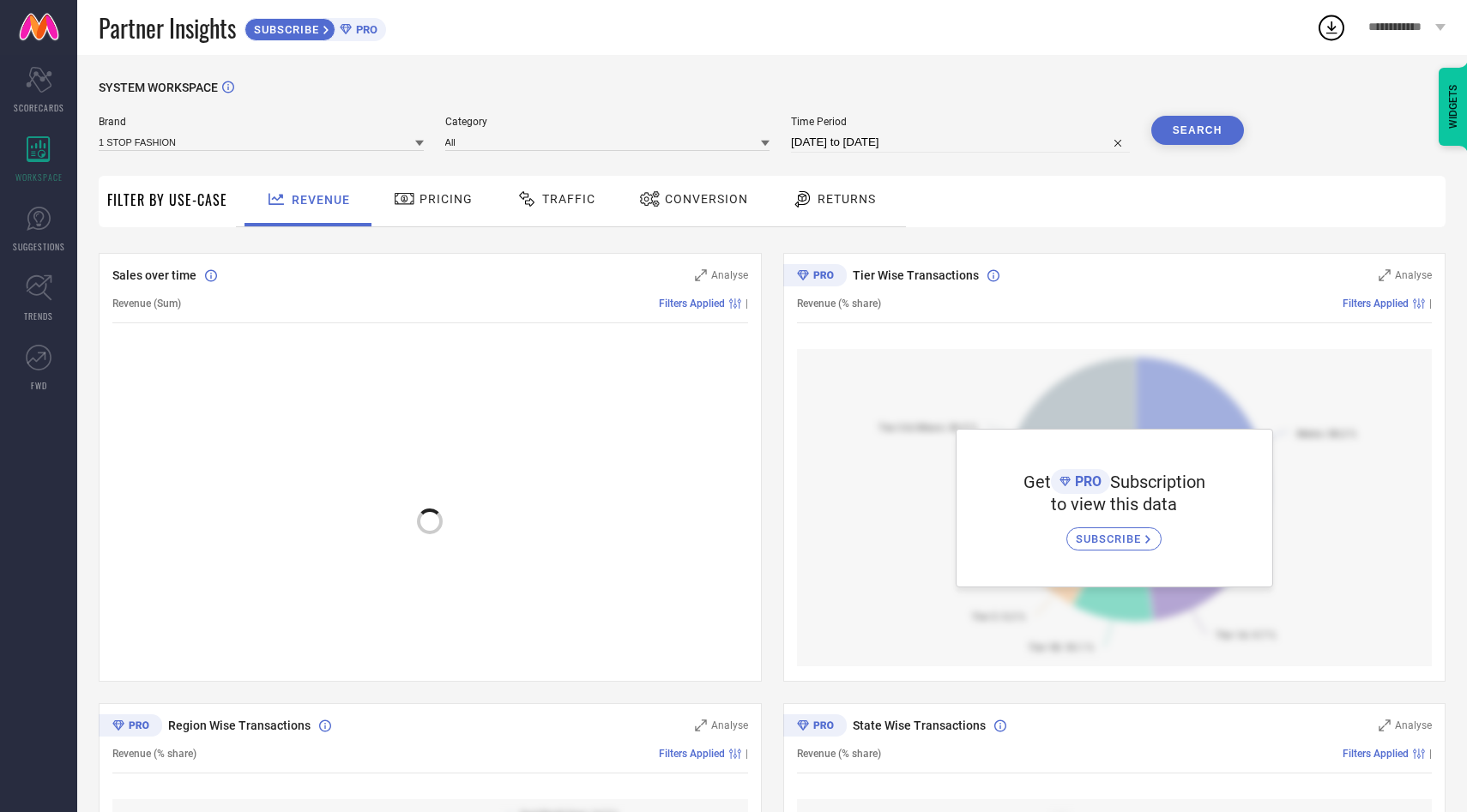
click at [436, 193] on span "Pricing" at bounding box center [445, 199] width 53 height 14
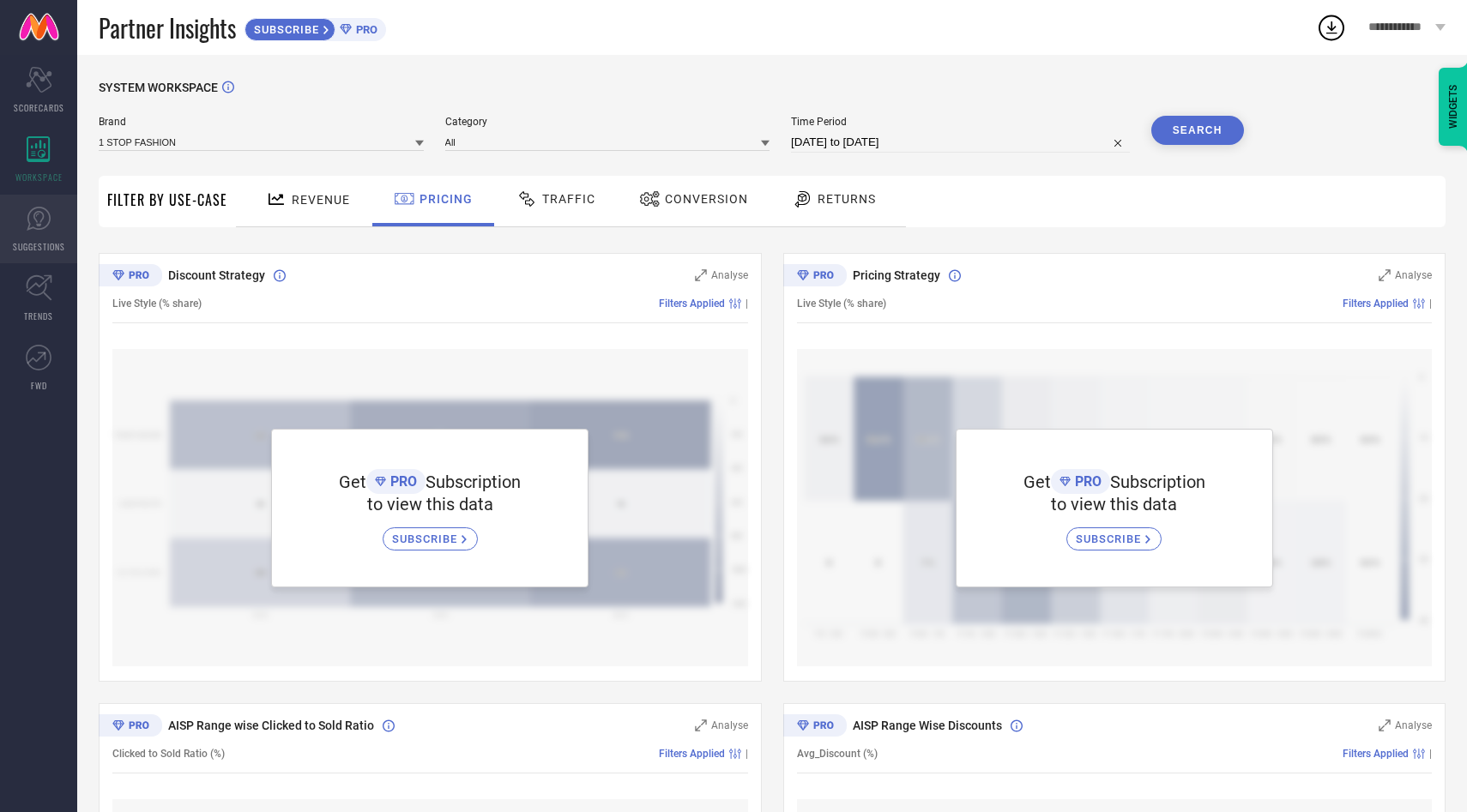
click at [38, 227] on icon at bounding box center [39, 219] width 26 height 26
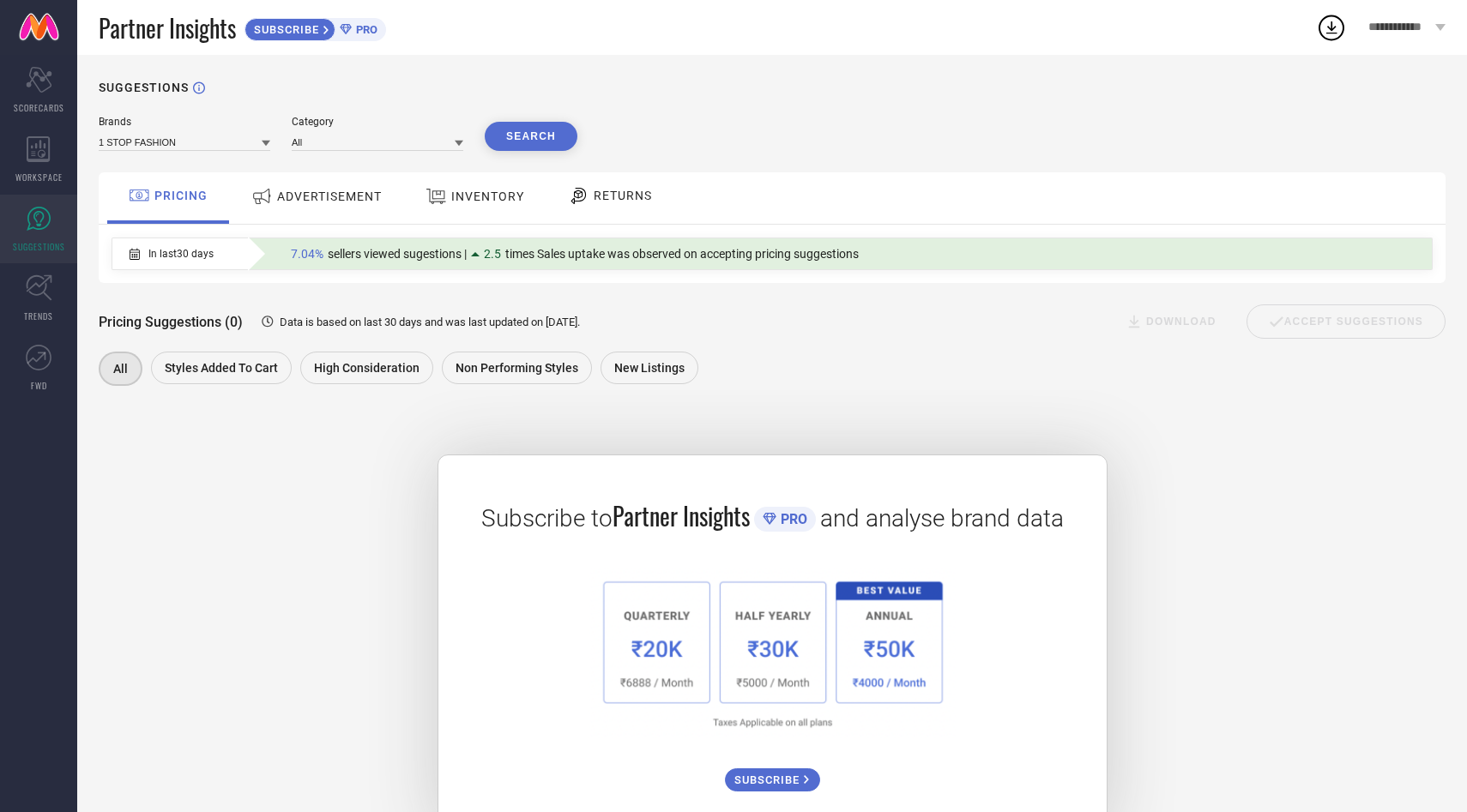
click at [341, 209] on div "ADVERTISEMENT" at bounding box center [316, 196] width 139 height 31
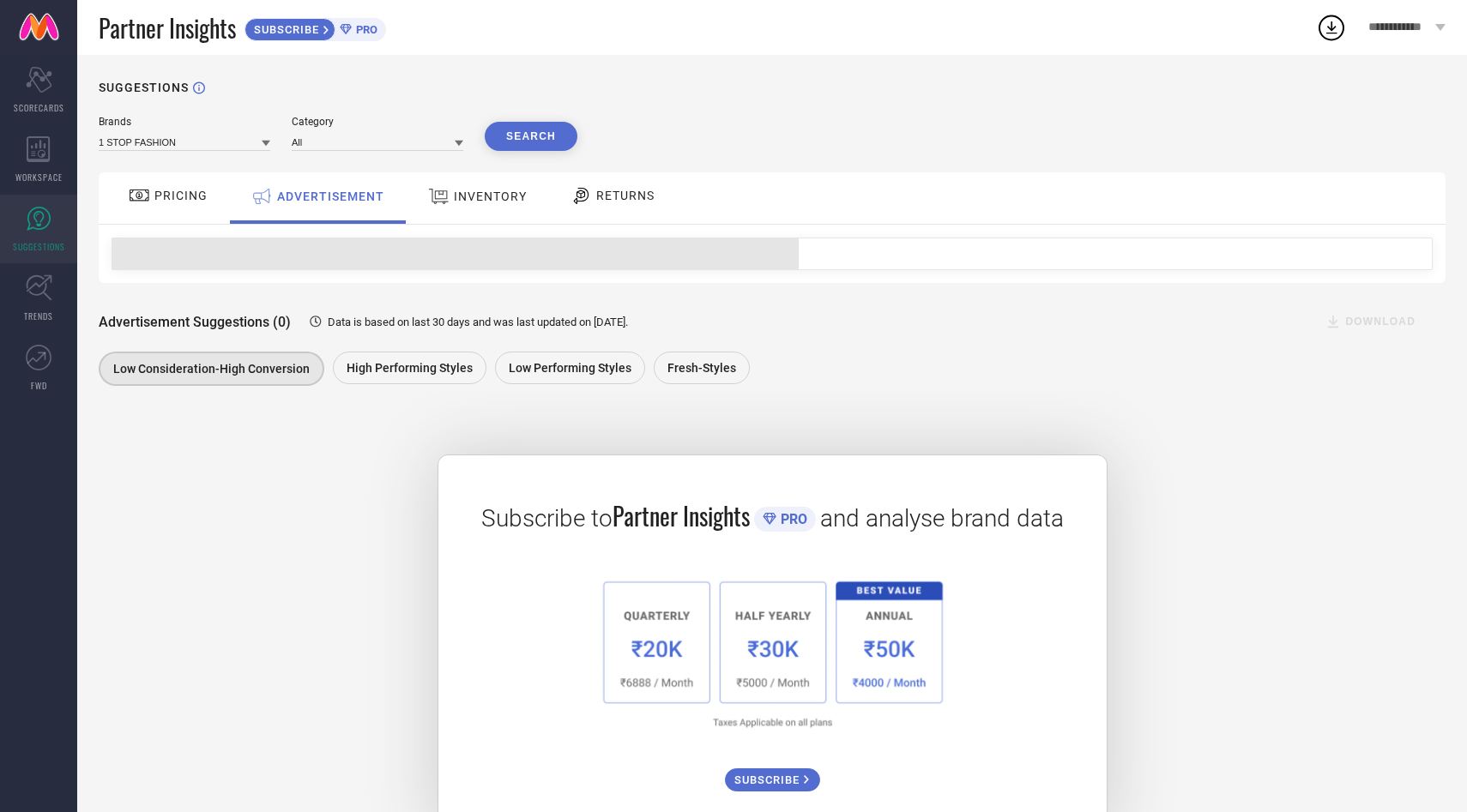
click at [509, 207] on div "INVENTORY" at bounding box center [477, 196] width 108 height 31
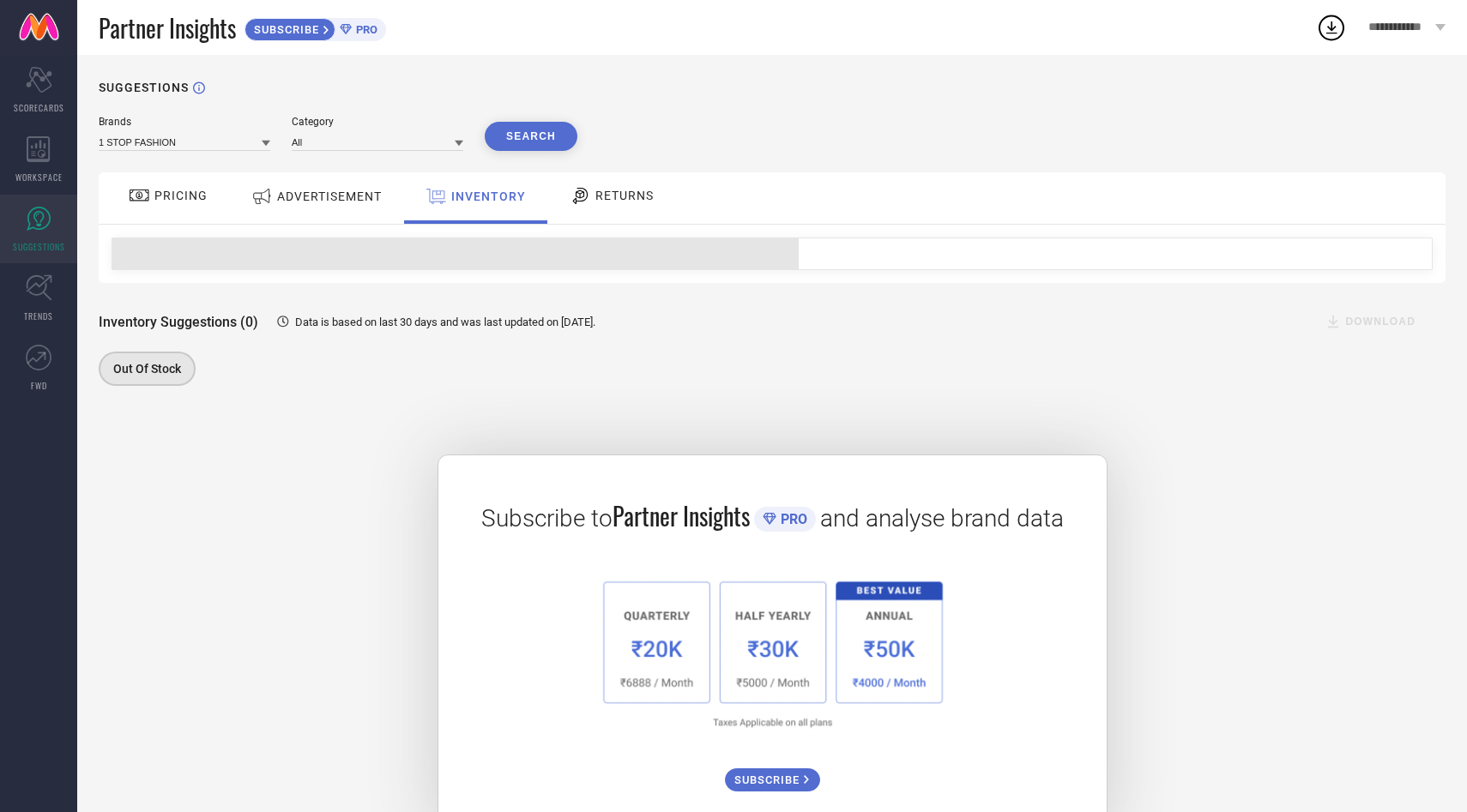
click at [601, 204] on div "RETURNS" at bounding box center [611, 195] width 93 height 29
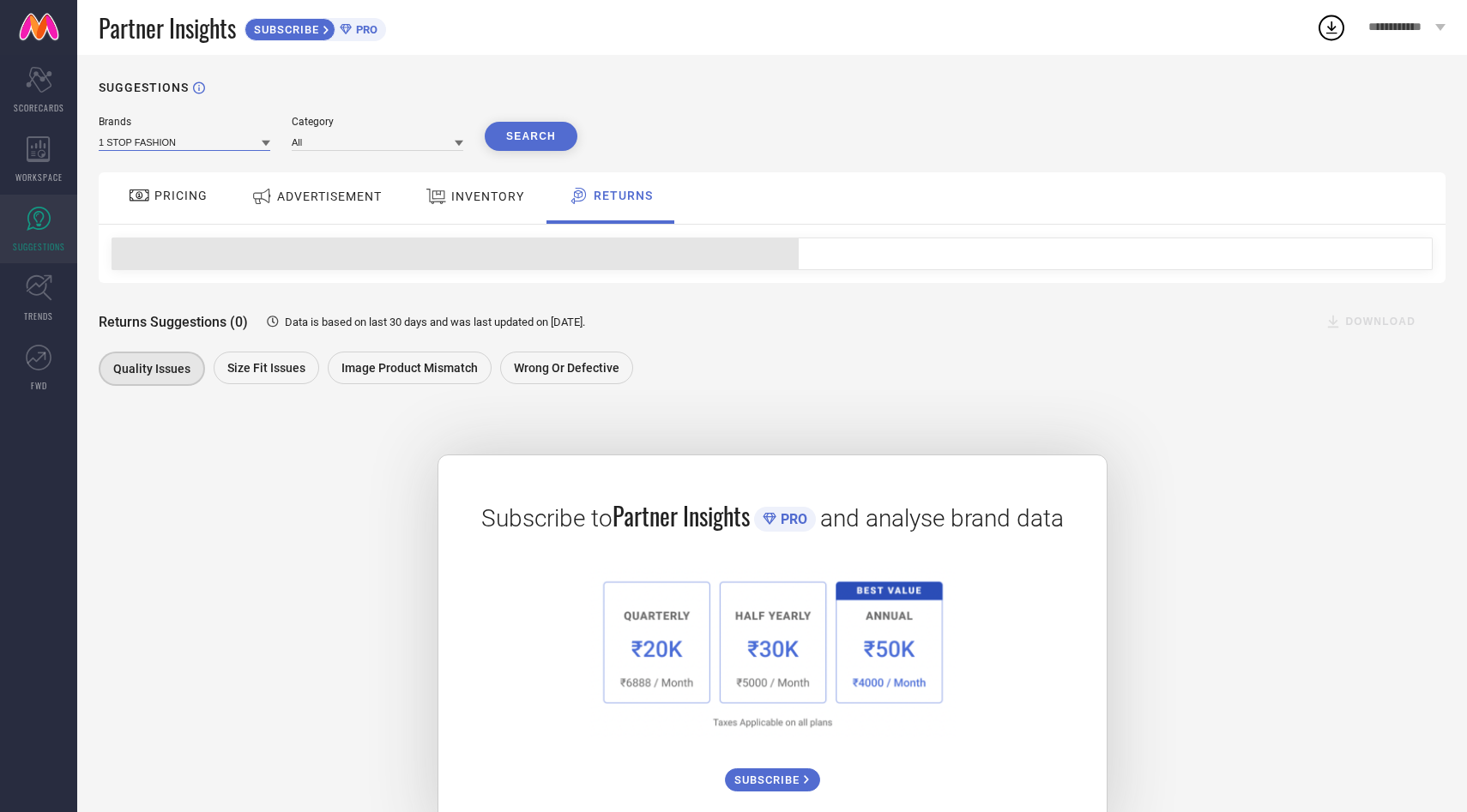
click at [170, 144] on input at bounding box center [184, 141] width 171 height 18
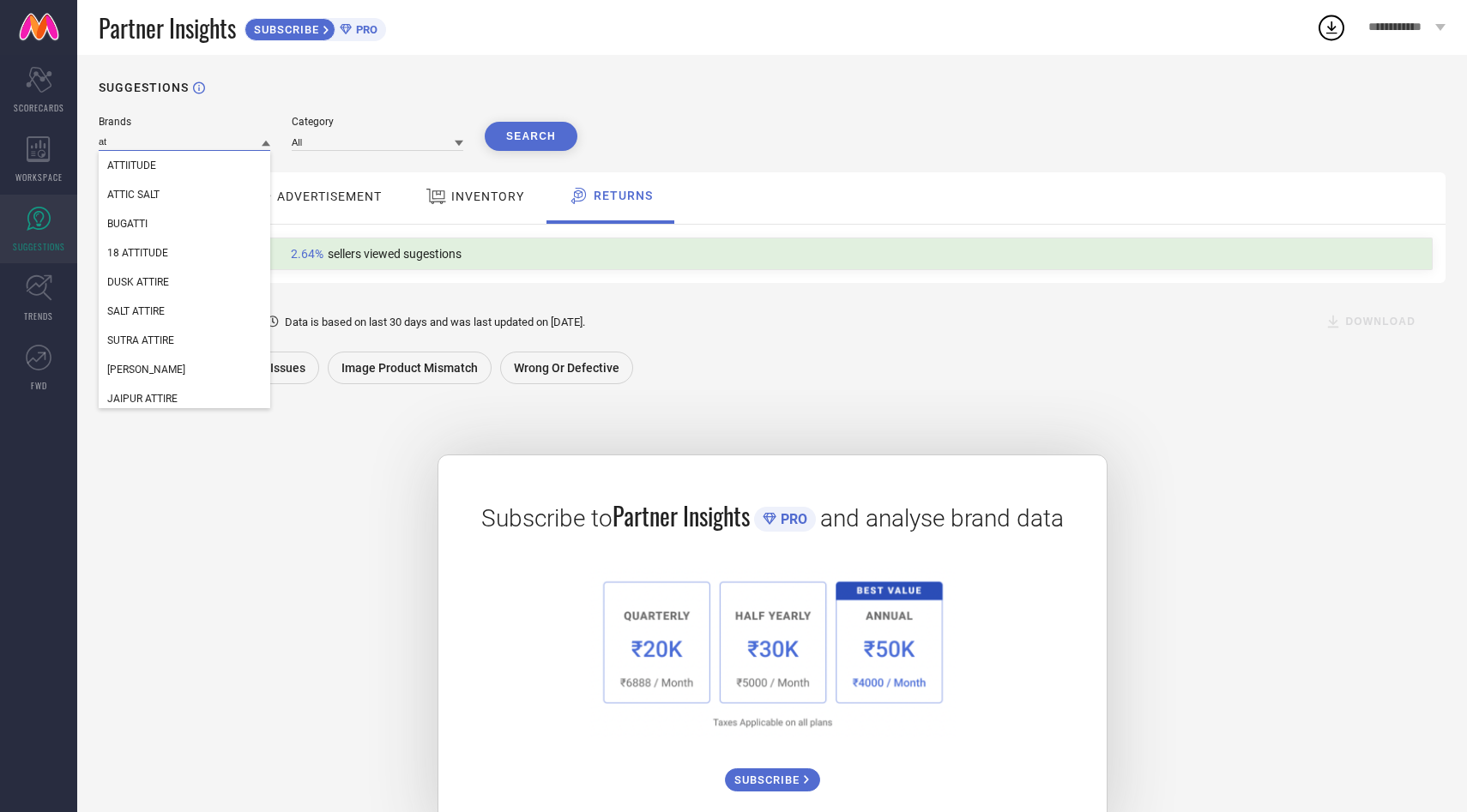
type input "a"
click at [1044, 180] on div "PRICING ADVERTISEMENT INVENTORY RETURNS" at bounding box center [772, 198] width 1347 height 52
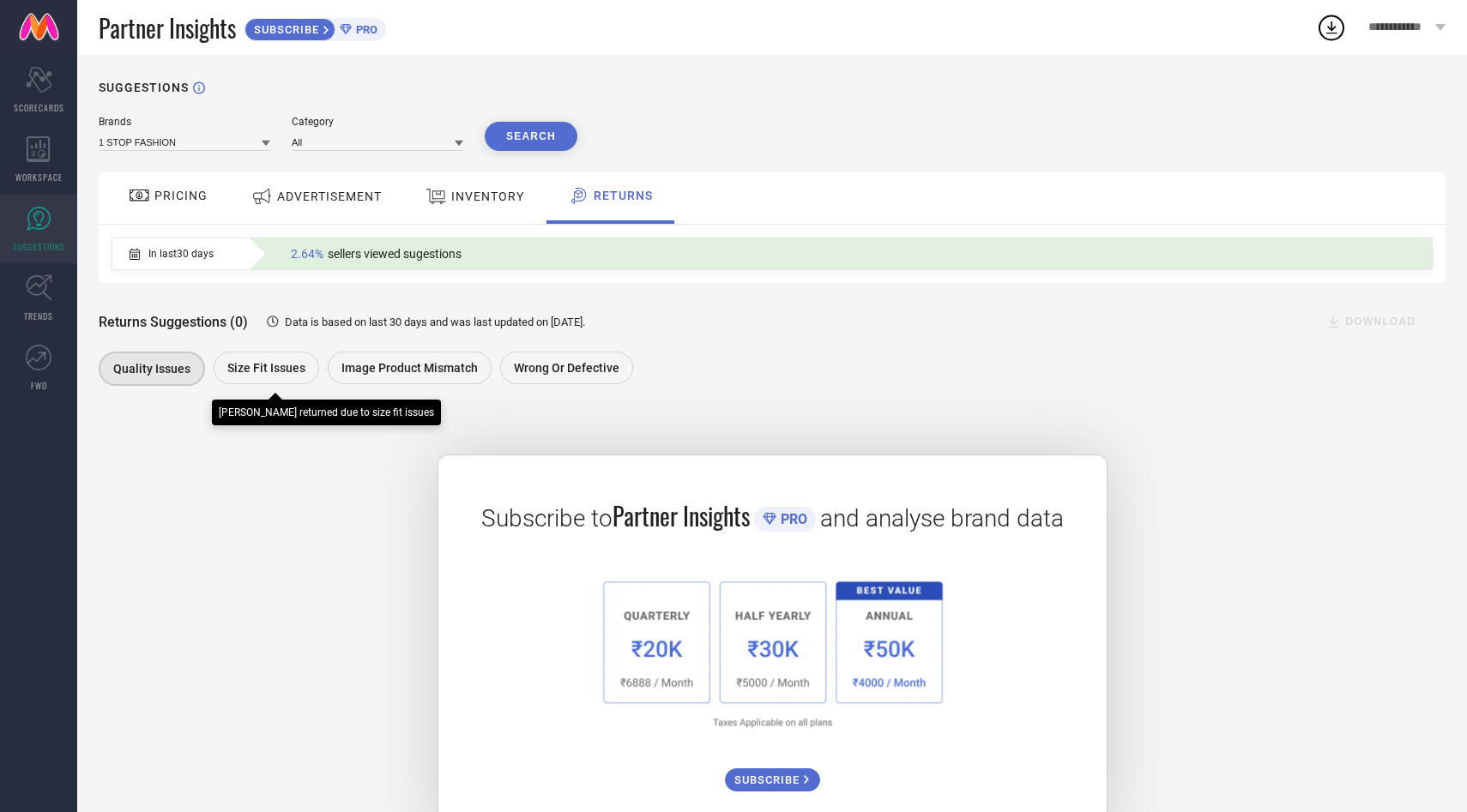
click at [275, 371] on span "Size fit issues" at bounding box center [266, 368] width 78 height 14
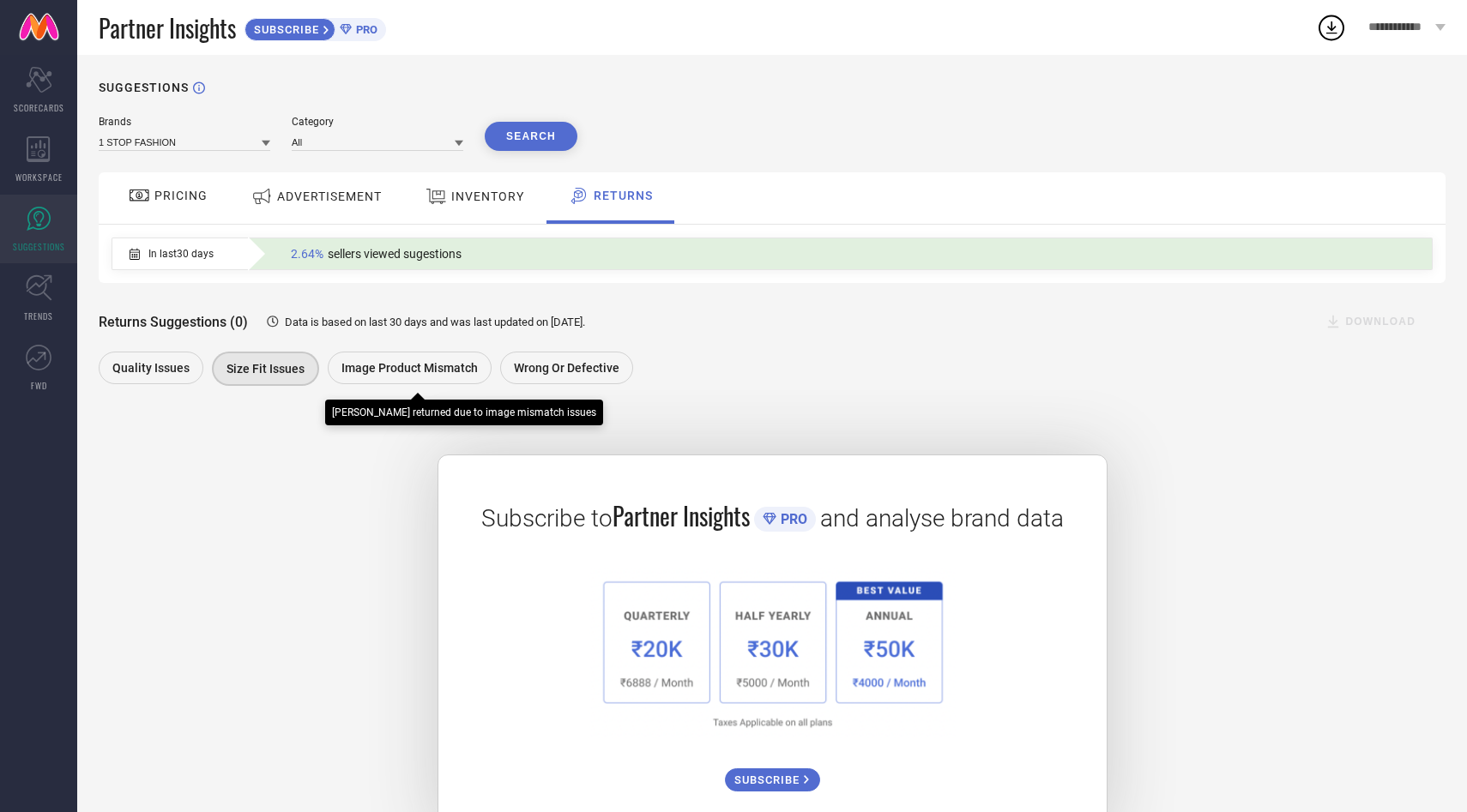
click at [438, 388] on div "Image product mismatch" at bounding box center [414, 370] width 172 height 37
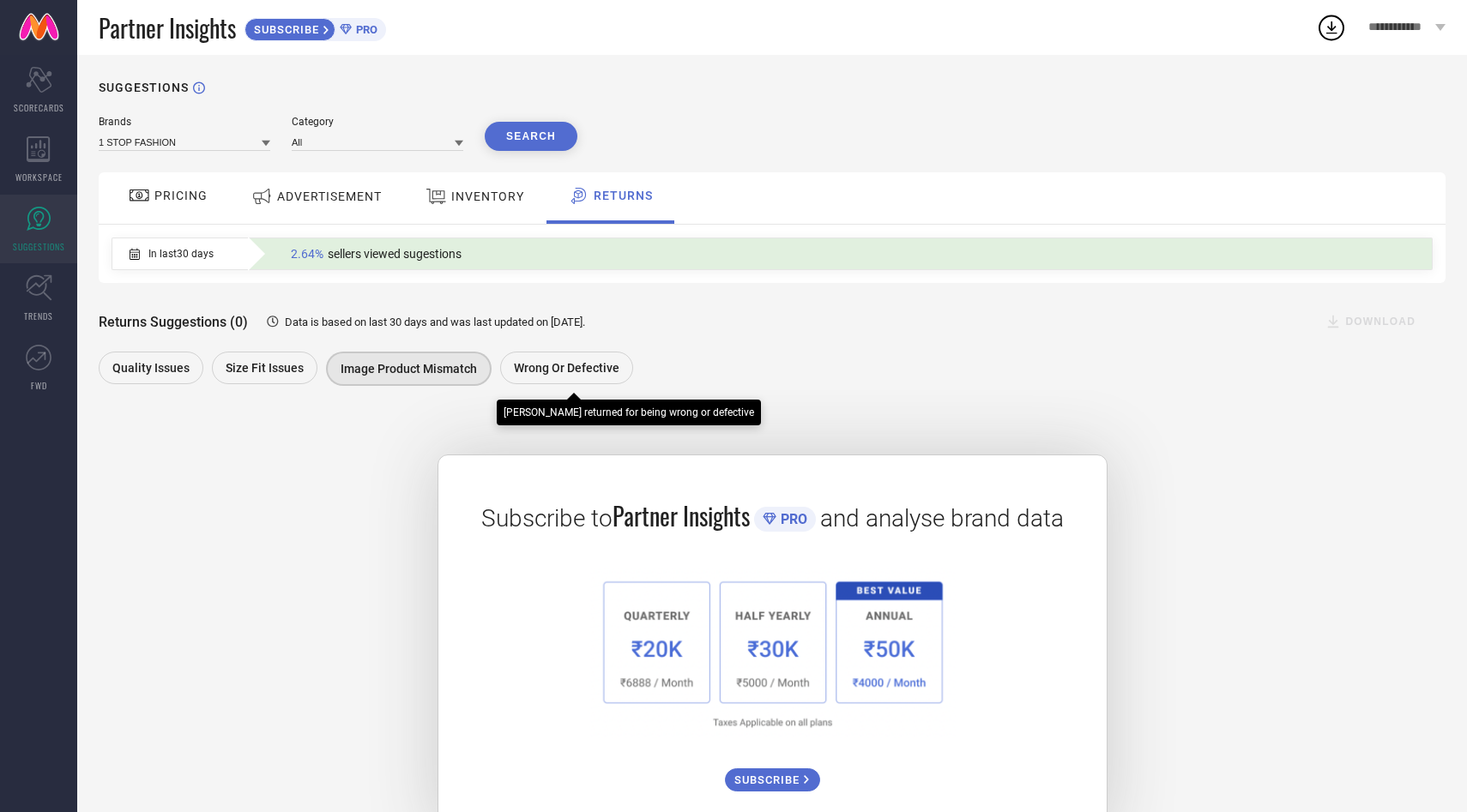
click at [573, 379] on div "Wrong or Defective" at bounding box center [566, 368] width 133 height 33
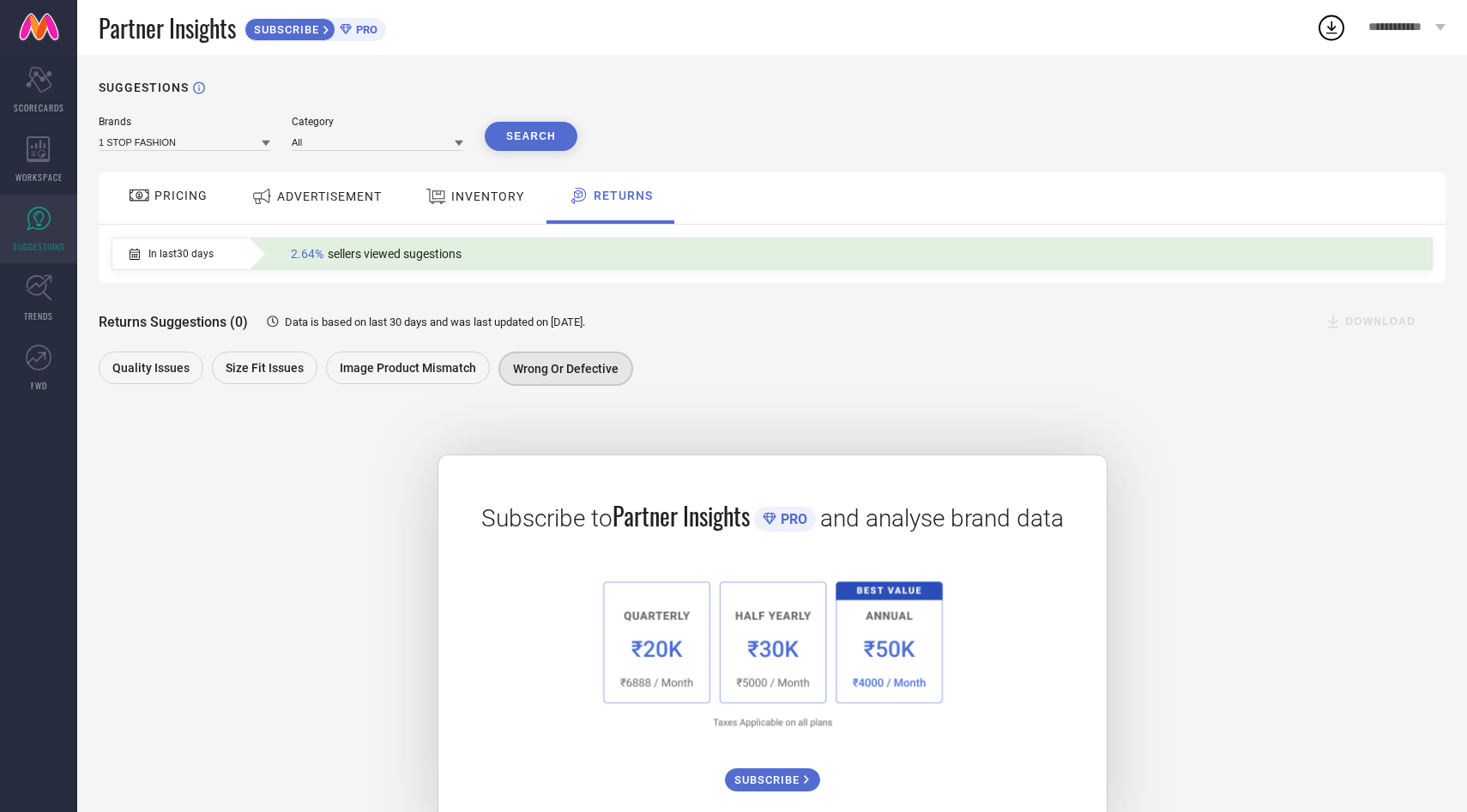
click at [174, 192] on span "PRICING" at bounding box center [180, 195] width 53 height 14
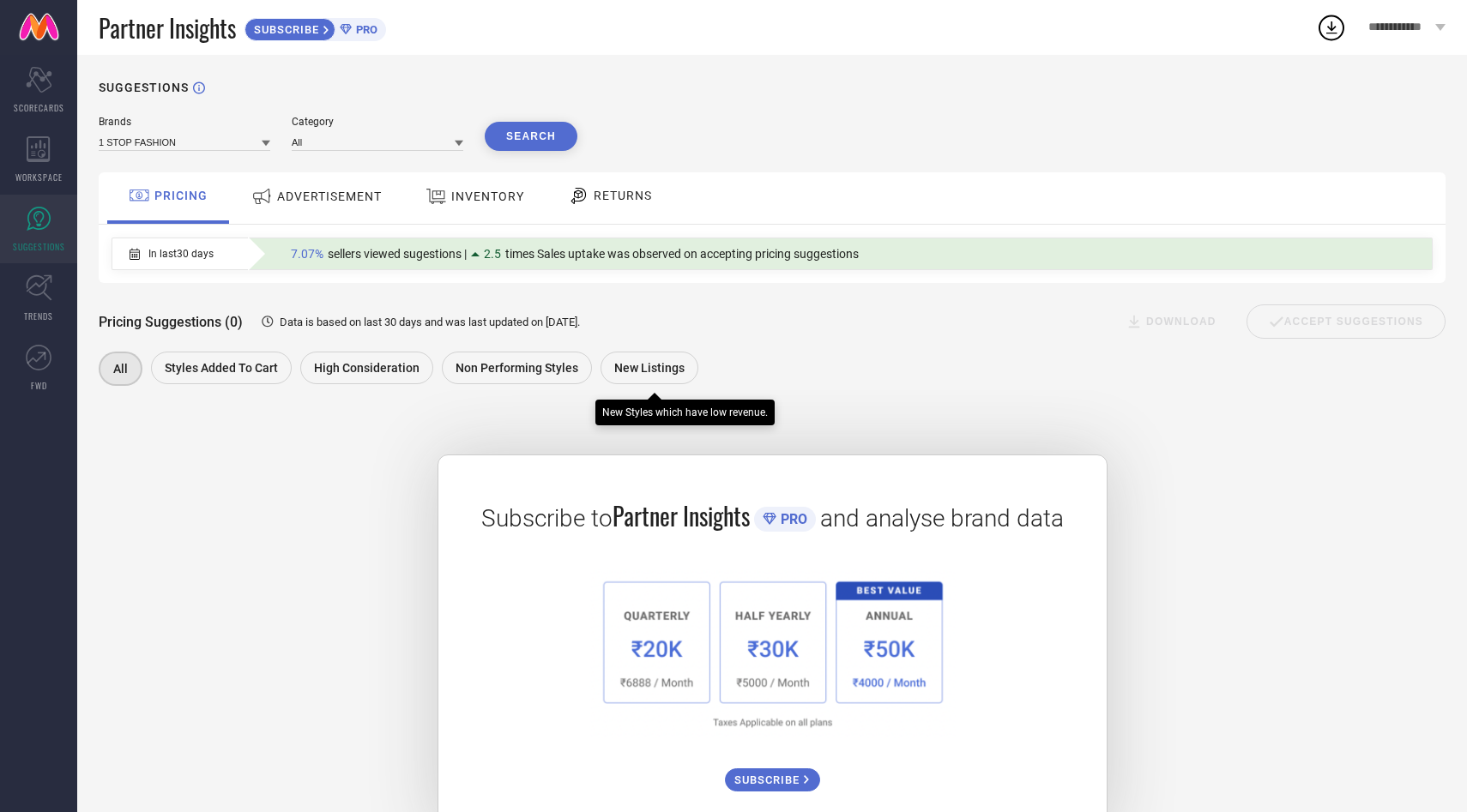
click at [667, 370] on span "New Listings" at bounding box center [649, 368] width 71 height 14
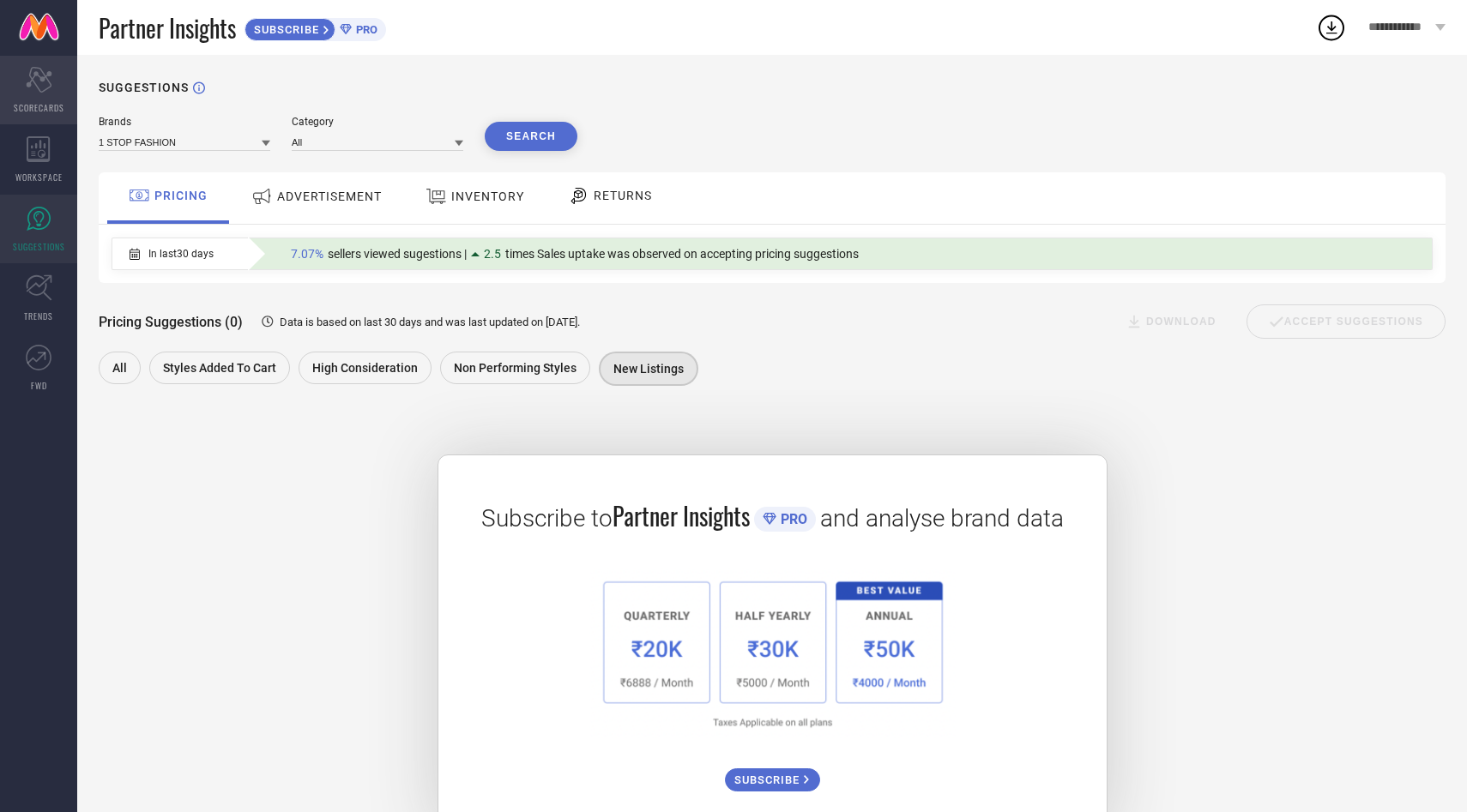
click at [35, 104] on span "SCORECARDS" at bounding box center [39, 108] width 51 height 13
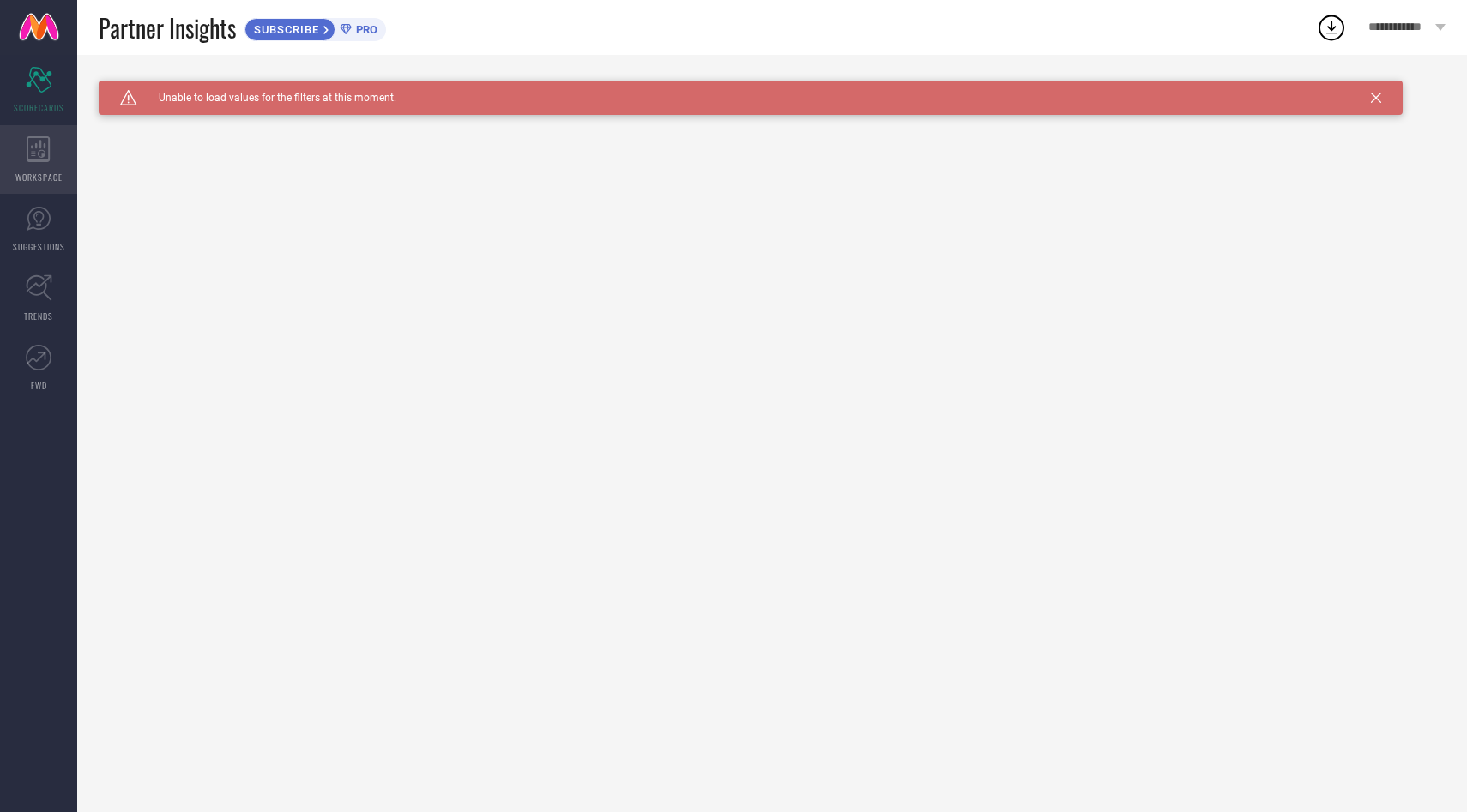
click at [40, 164] on div "WORKSPACE" at bounding box center [38, 159] width 77 height 69
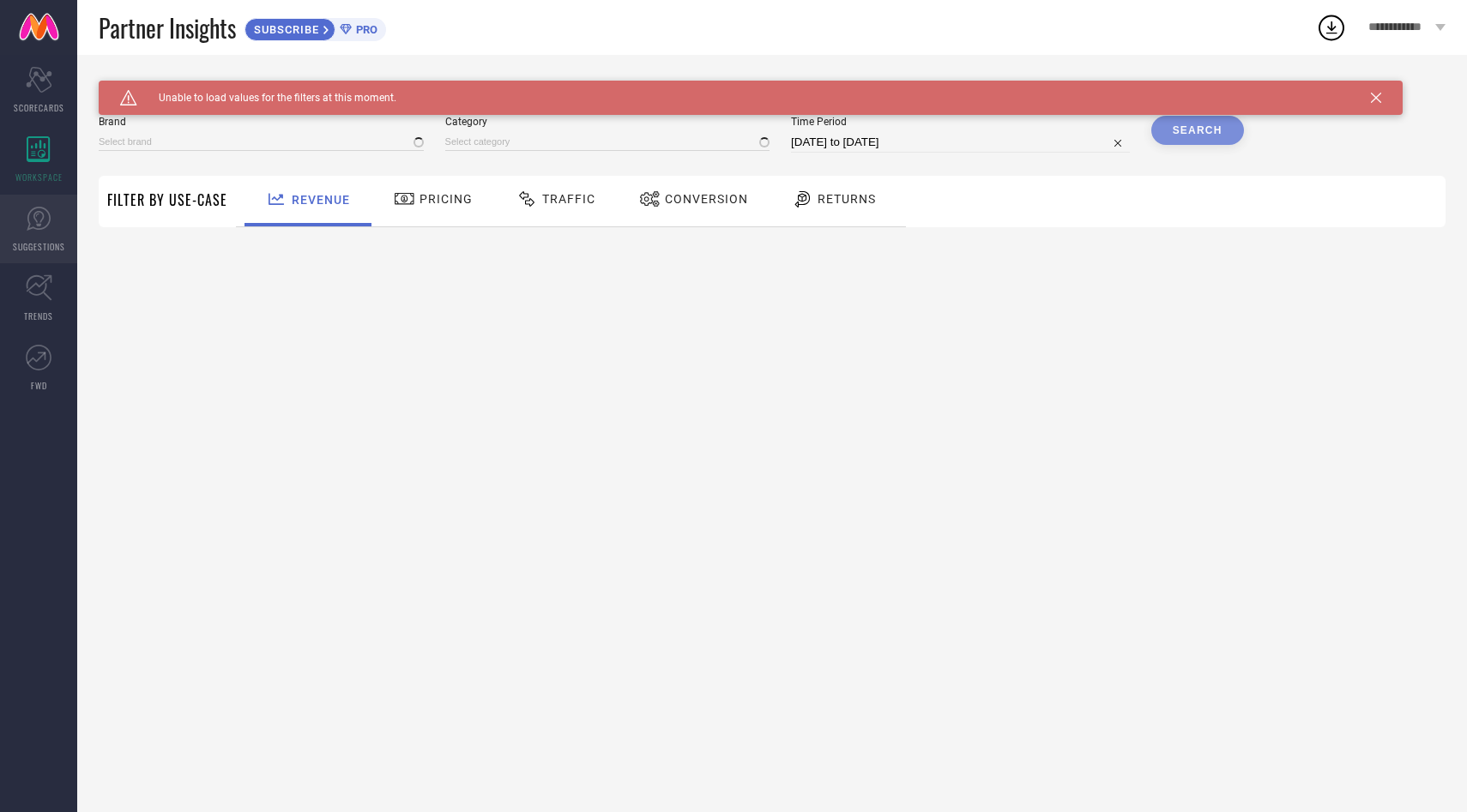
type input "1 STOP FASHION"
type input "All"
click at [50, 233] on link "SUGGESTIONS" at bounding box center [38, 228] width 77 height 69
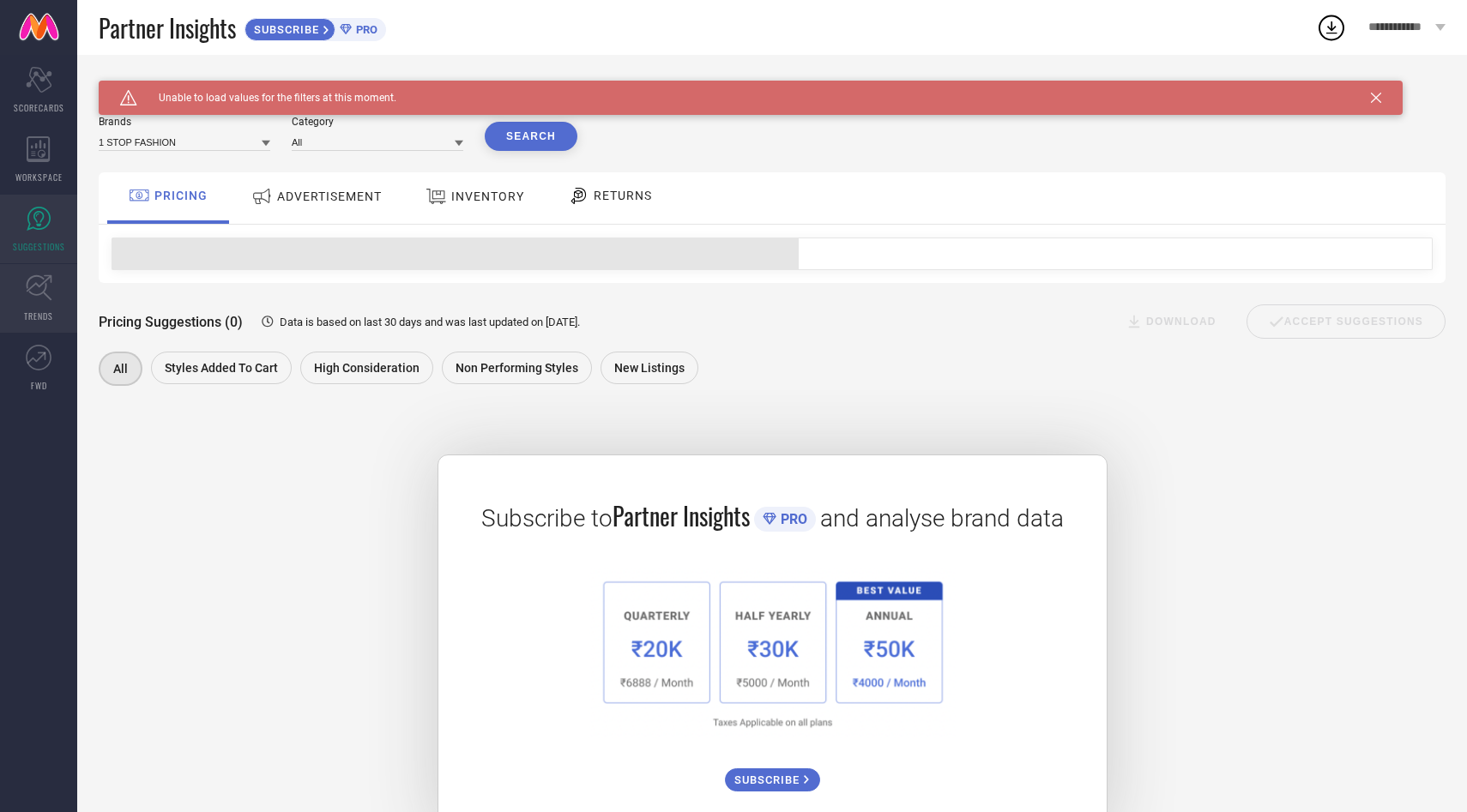
click at [52, 283] on icon at bounding box center [39, 288] width 27 height 27
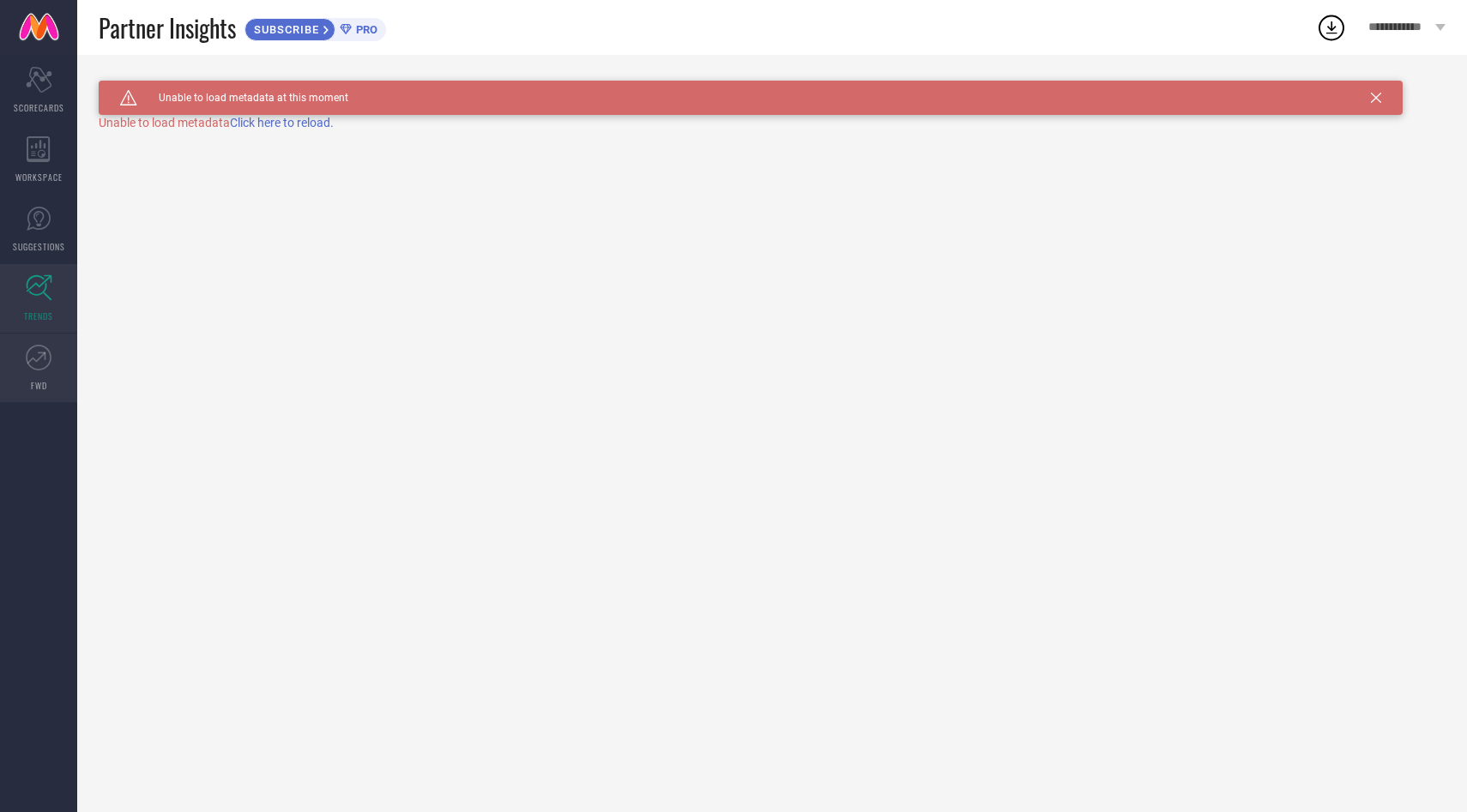
click at [50, 397] on link "FWD" at bounding box center [38, 368] width 77 height 69
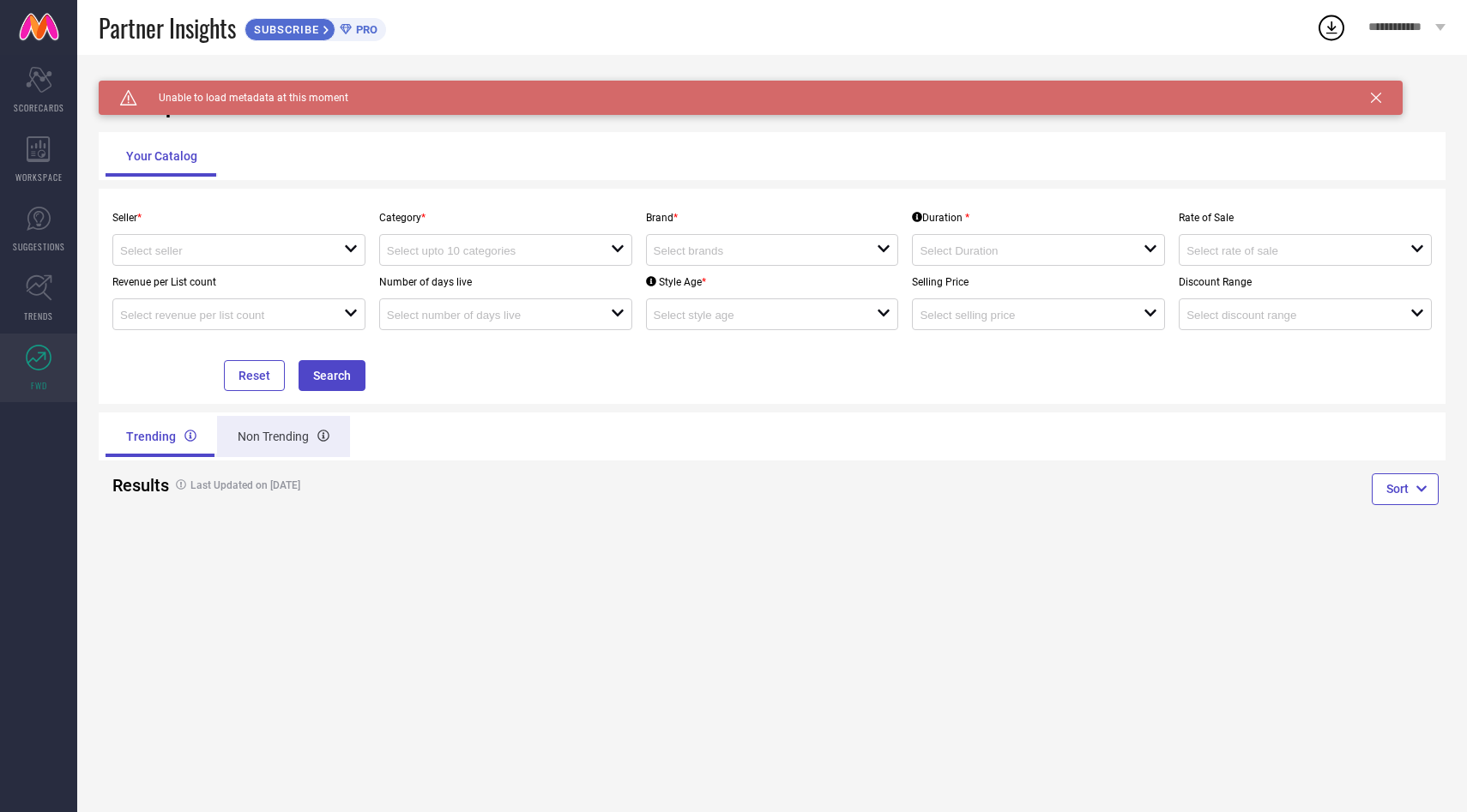
click at [240, 426] on div "Non Trending" at bounding box center [283, 436] width 133 height 41
click at [140, 438] on div "Trending" at bounding box center [159, 436] width 108 height 41
